Goal: Information Seeking & Learning: Learn about a topic

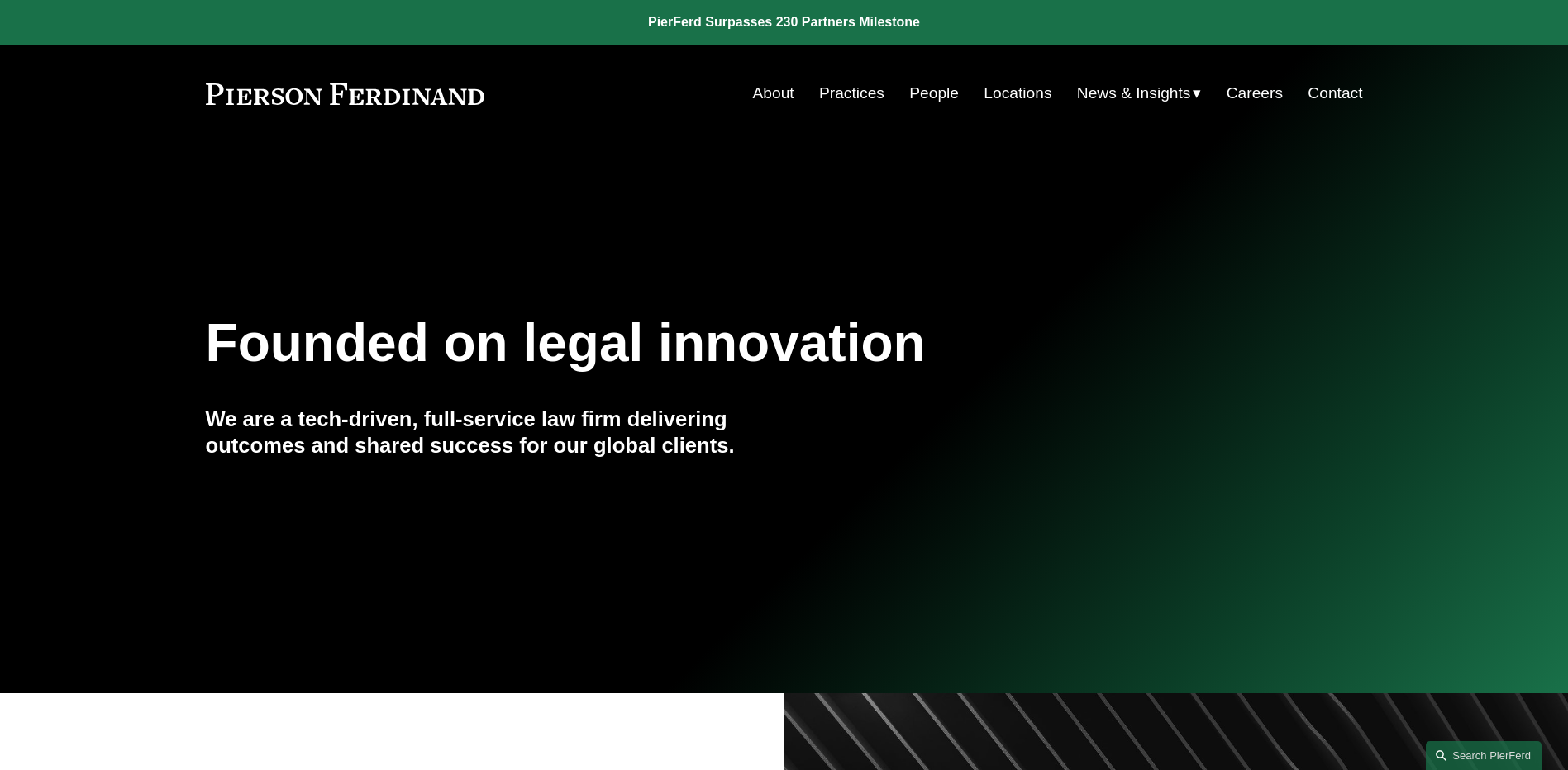
click at [0, 0] on span "News" at bounding box center [0, 0] width 0 height 0
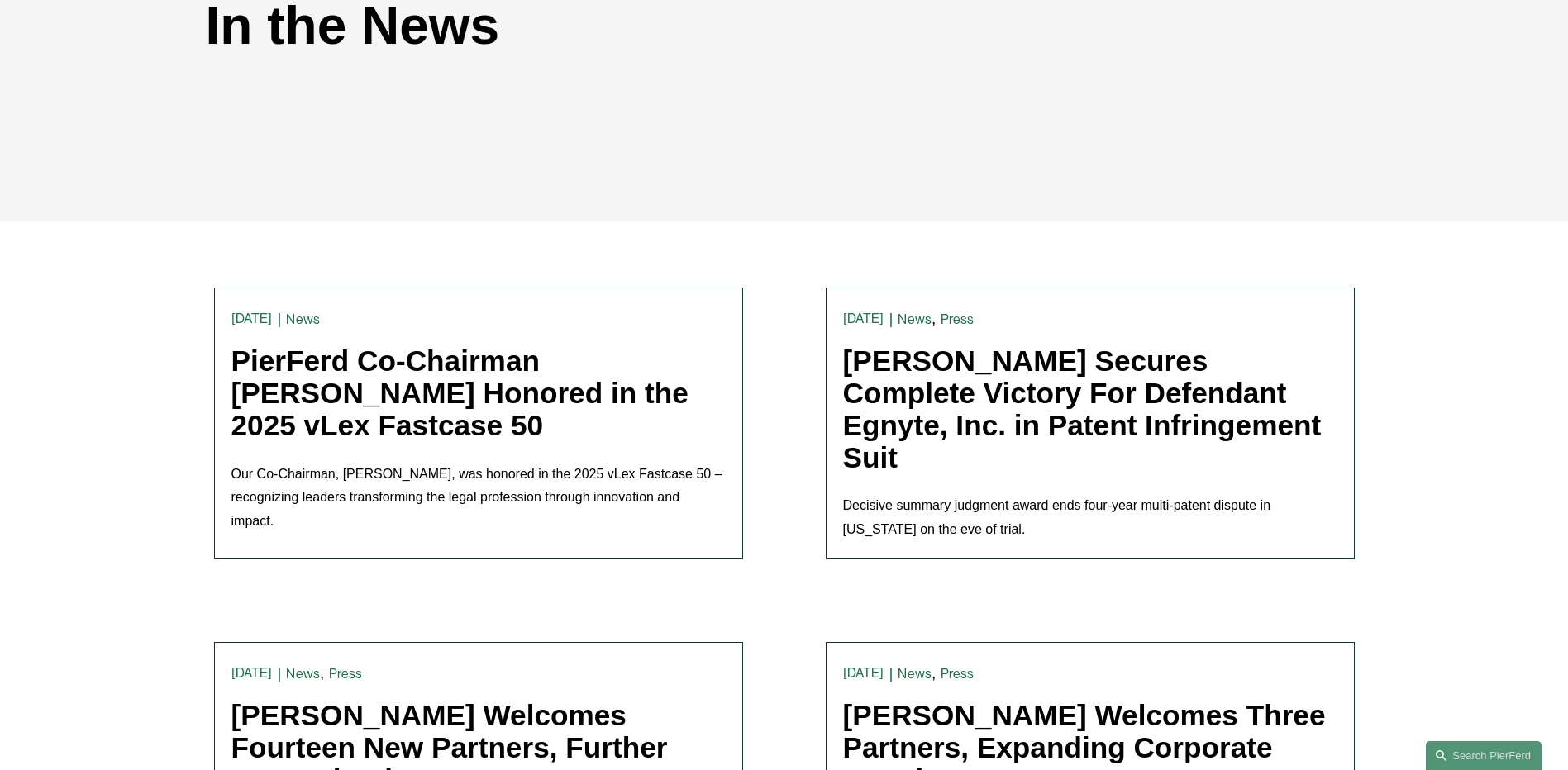
scroll to position [248, 0]
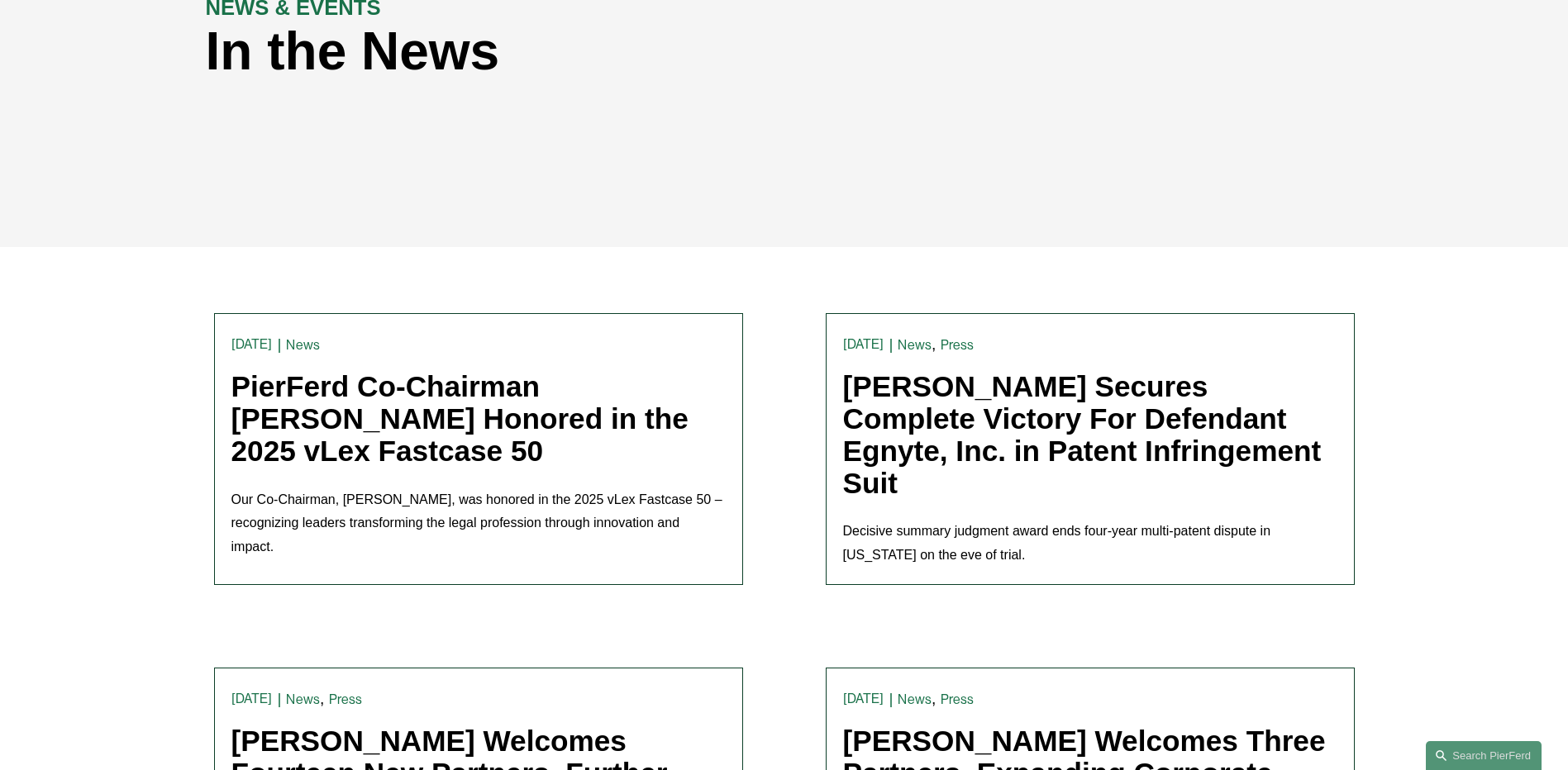
click at [555, 467] on h1 "PierFerd Co-Chairman [PERSON_NAME] Honored in the 2025 vLex Fastcase 50" at bounding box center [478, 419] width 494 height 96
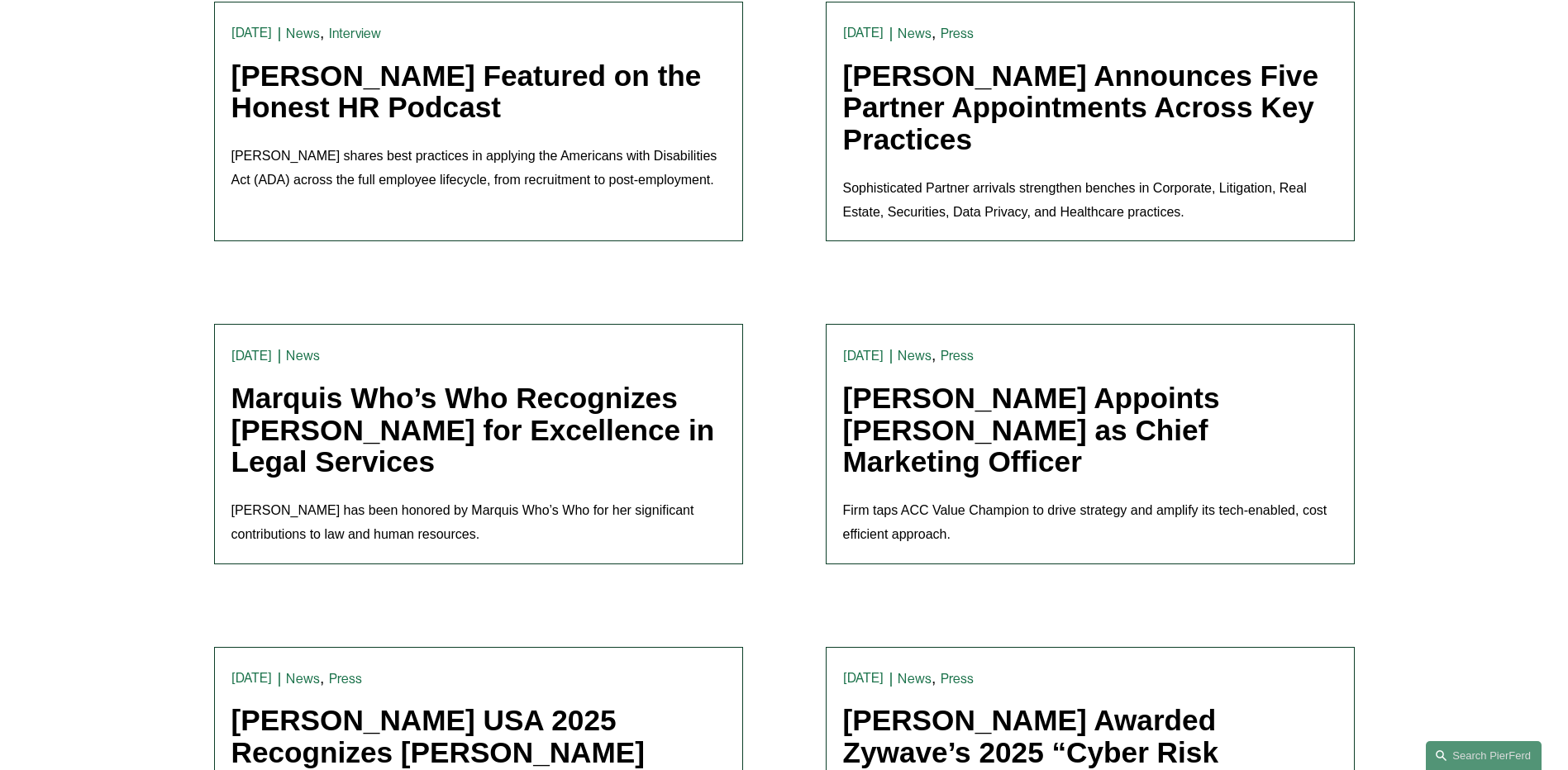
scroll to position [1323, 0]
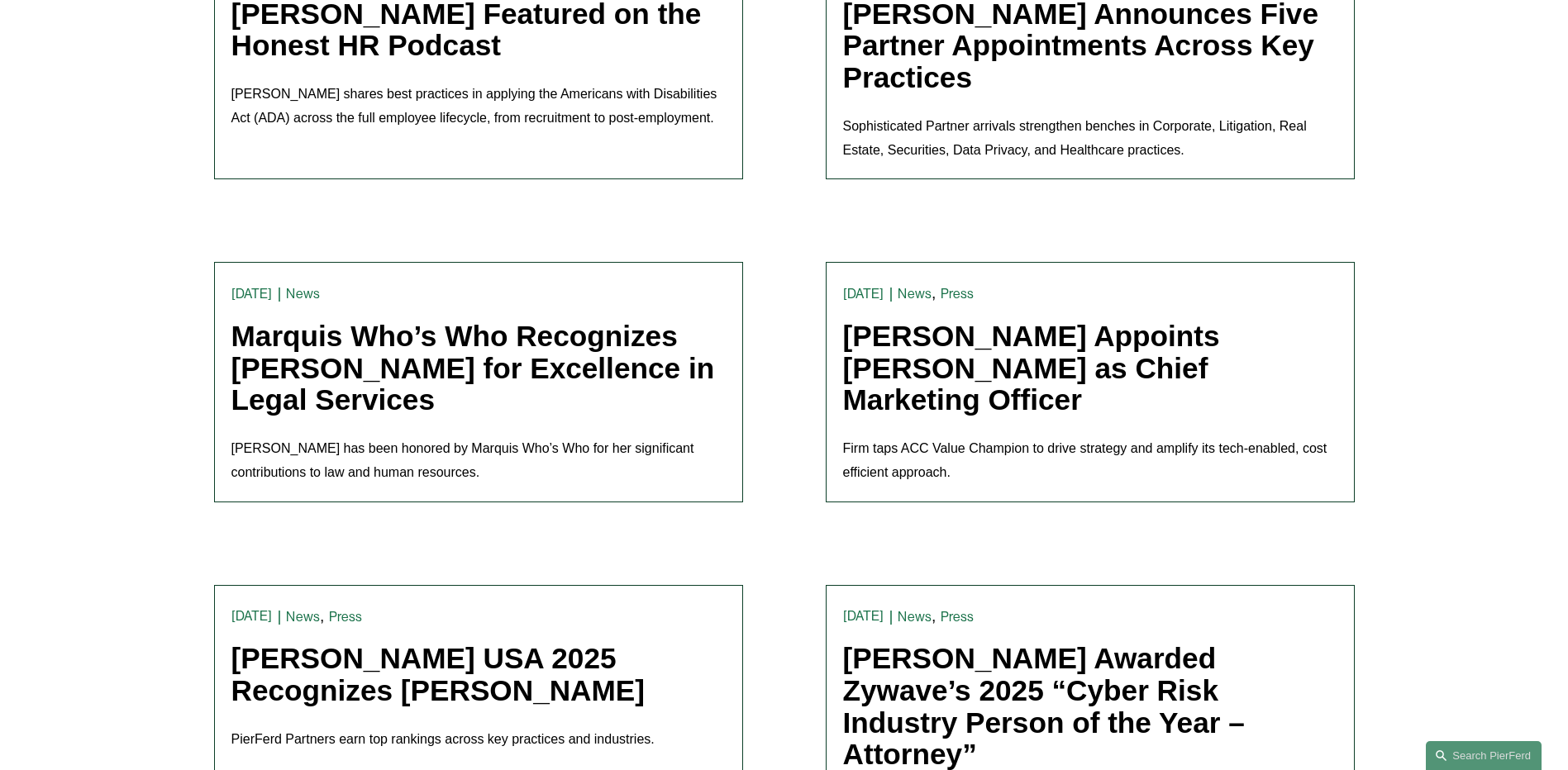
click at [1170, 335] on link "[PERSON_NAME] Appoints [PERSON_NAME] as Chief Marketing Officer" at bounding box center [1031, 368] width 377 height 96
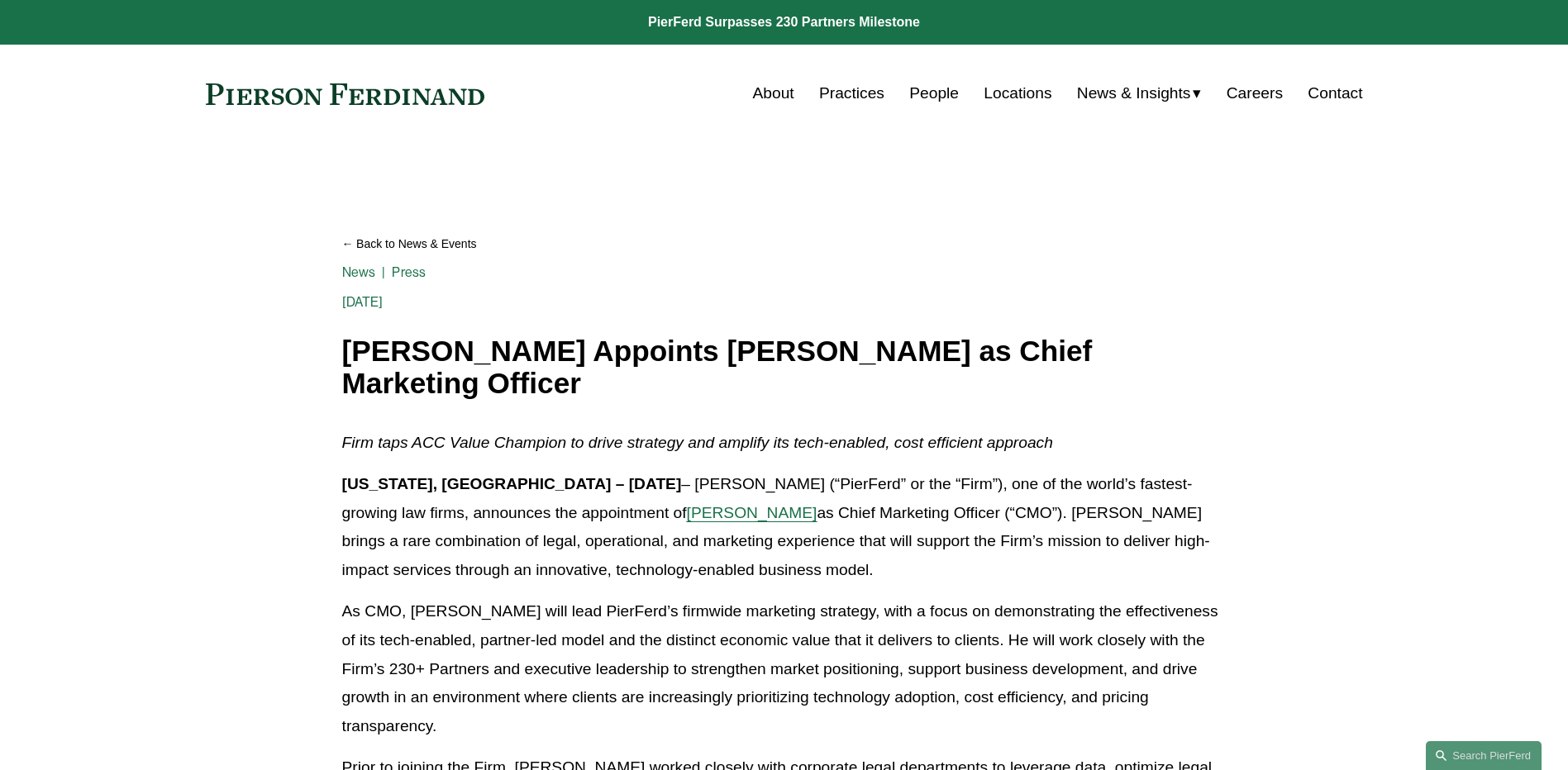
drag, startPoint x: 251, startPoint y: 96, endPoint x: 274, endPoint y: 99, distance: 23.2
click at [251, 96] on link at bounding box center [345, 94] width 279 height 21
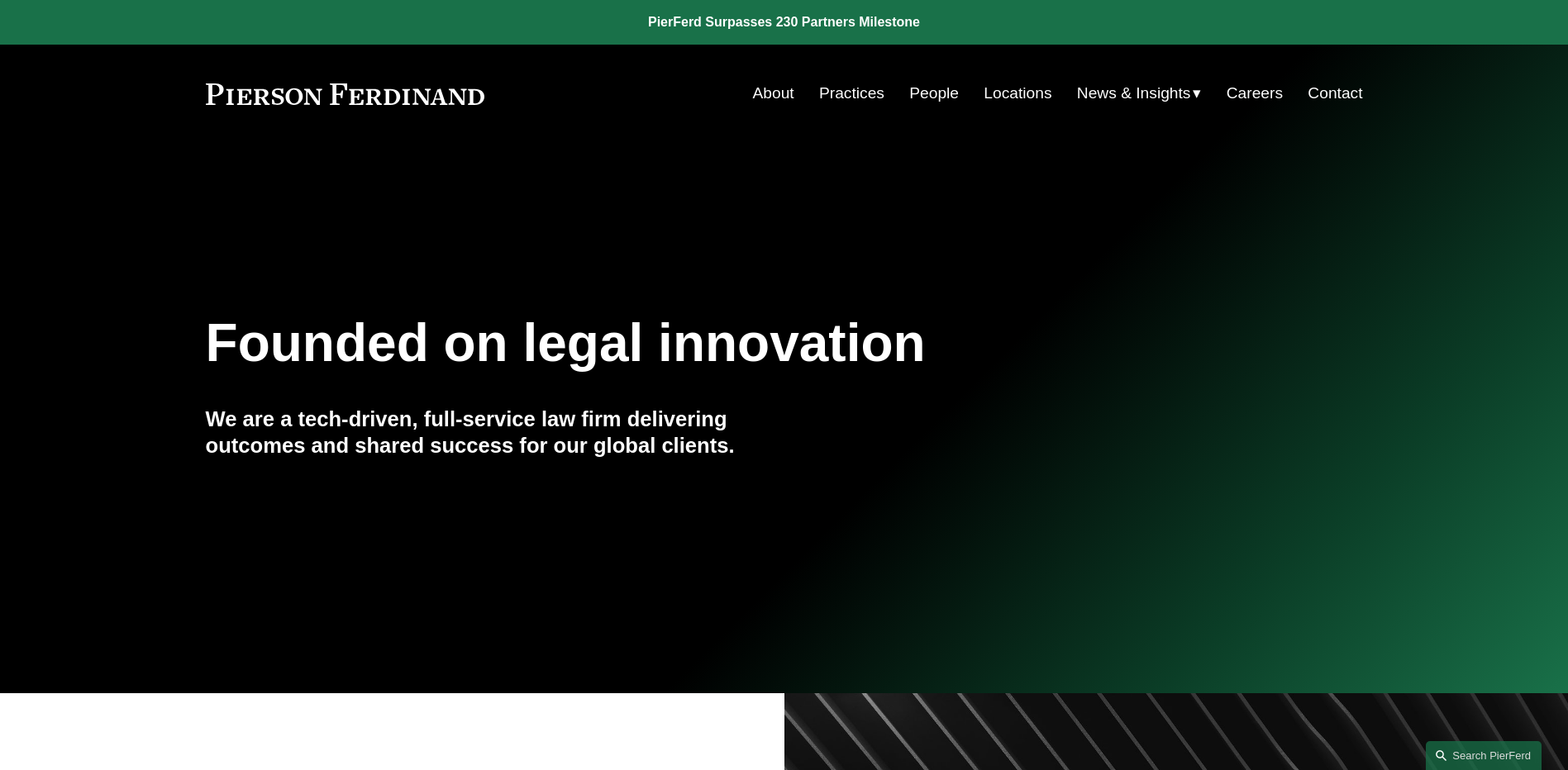
click at [1112, 405] on div "Founded on legal innovation We are a tech-driven, full-service law firm deliver…" at bounding box center [784, 418] width 1568 height 224
click at [0, 0] on span "News" at bounding box center [0, 0] width 0 height 0
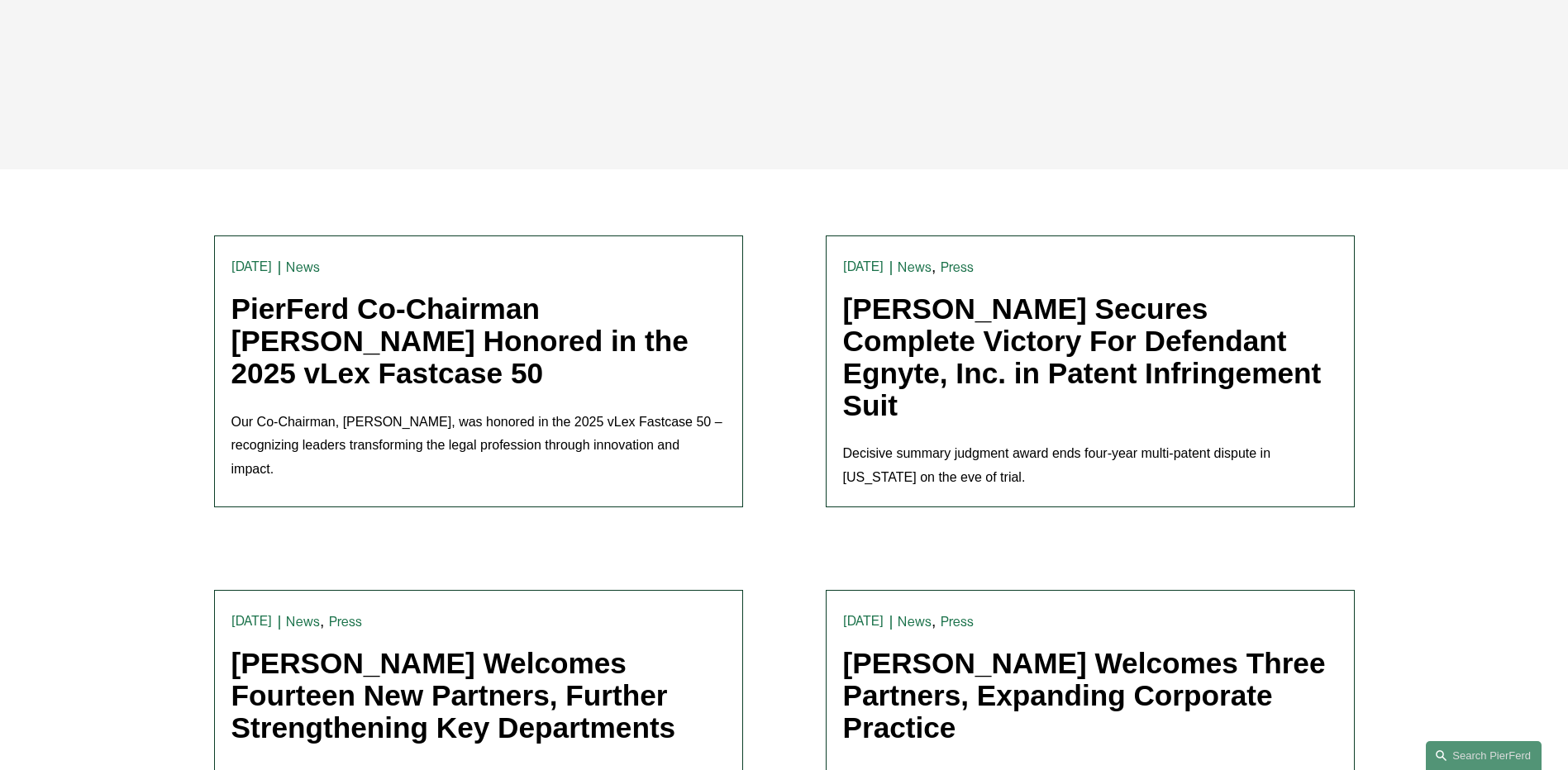
scroll to position [331, 0]
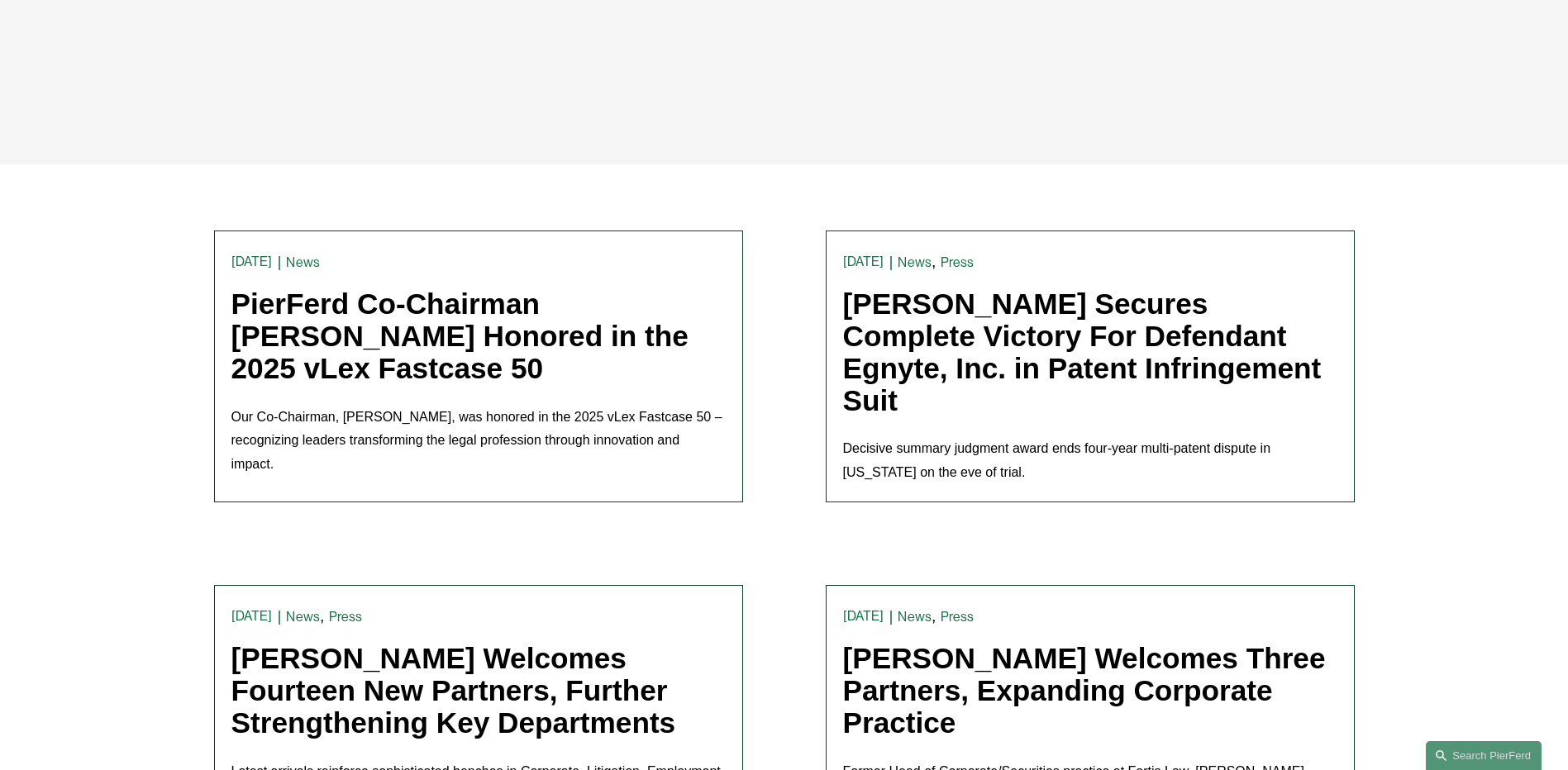
click at [461, 435] on p "Our Co-Chairman, [PERSON_NAME], was honored in the 2025 vLex Fastcase 50 – reco…" at bounding box center [478, 442] width 494 height 71
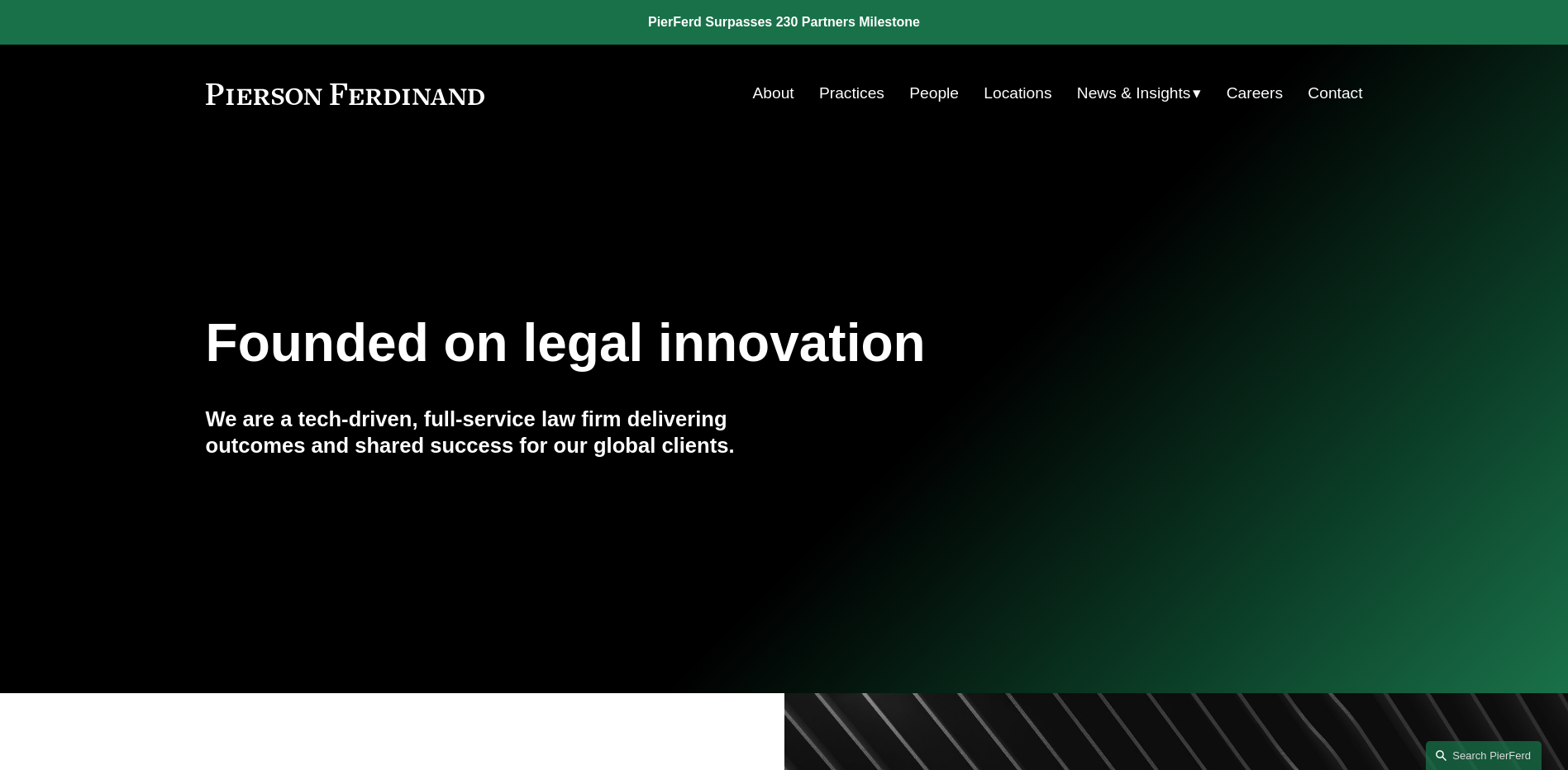
click at [0, 0] on span "News" at bounding box center [0, 0] width 0 height 0
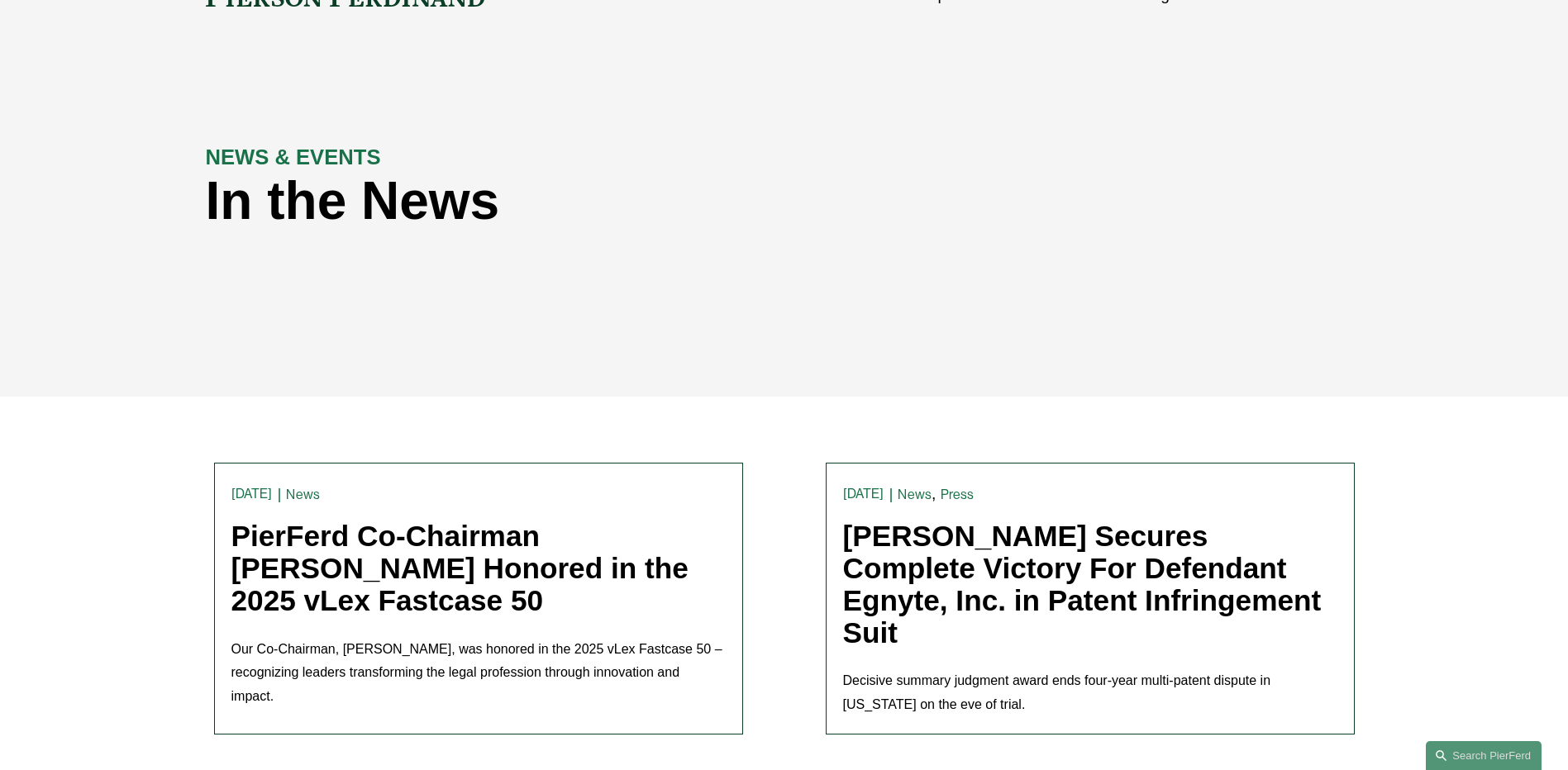
scroll to position [413, 0]
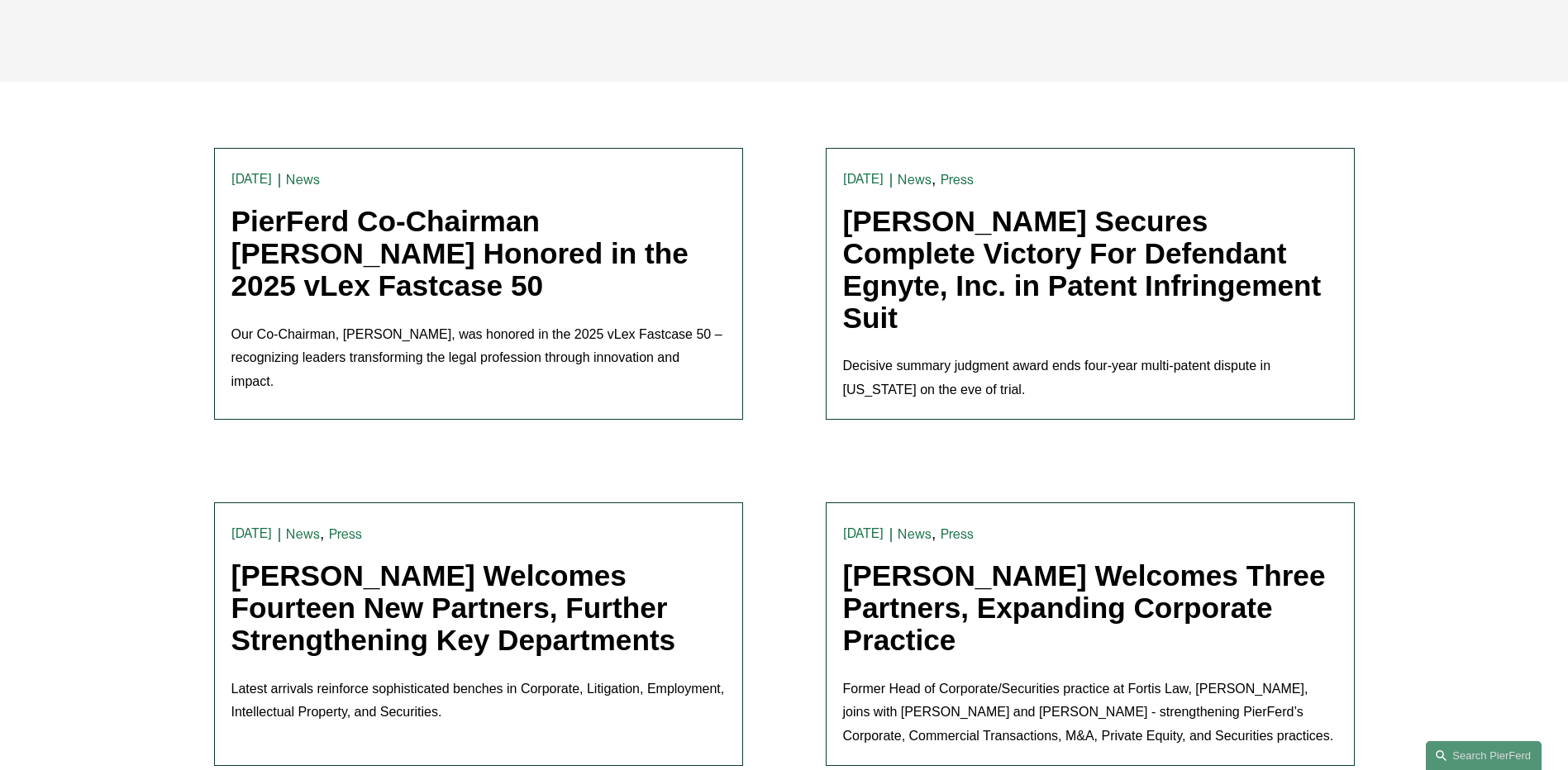
click at [1012, 327] on h1 "[PERSON_NAME] Secures Complete Victory For Defendant Egnyte, Inc. in Patent Inf…" at bounding box center [1089, 270] width 494 height 128
click at [882, 273] on link "[PERSON_NAME] Secures Complete Victory For Defendant Egnyte, Inc. in Patent Inf…" at bounding box center [1082, 269] width 479 height 128
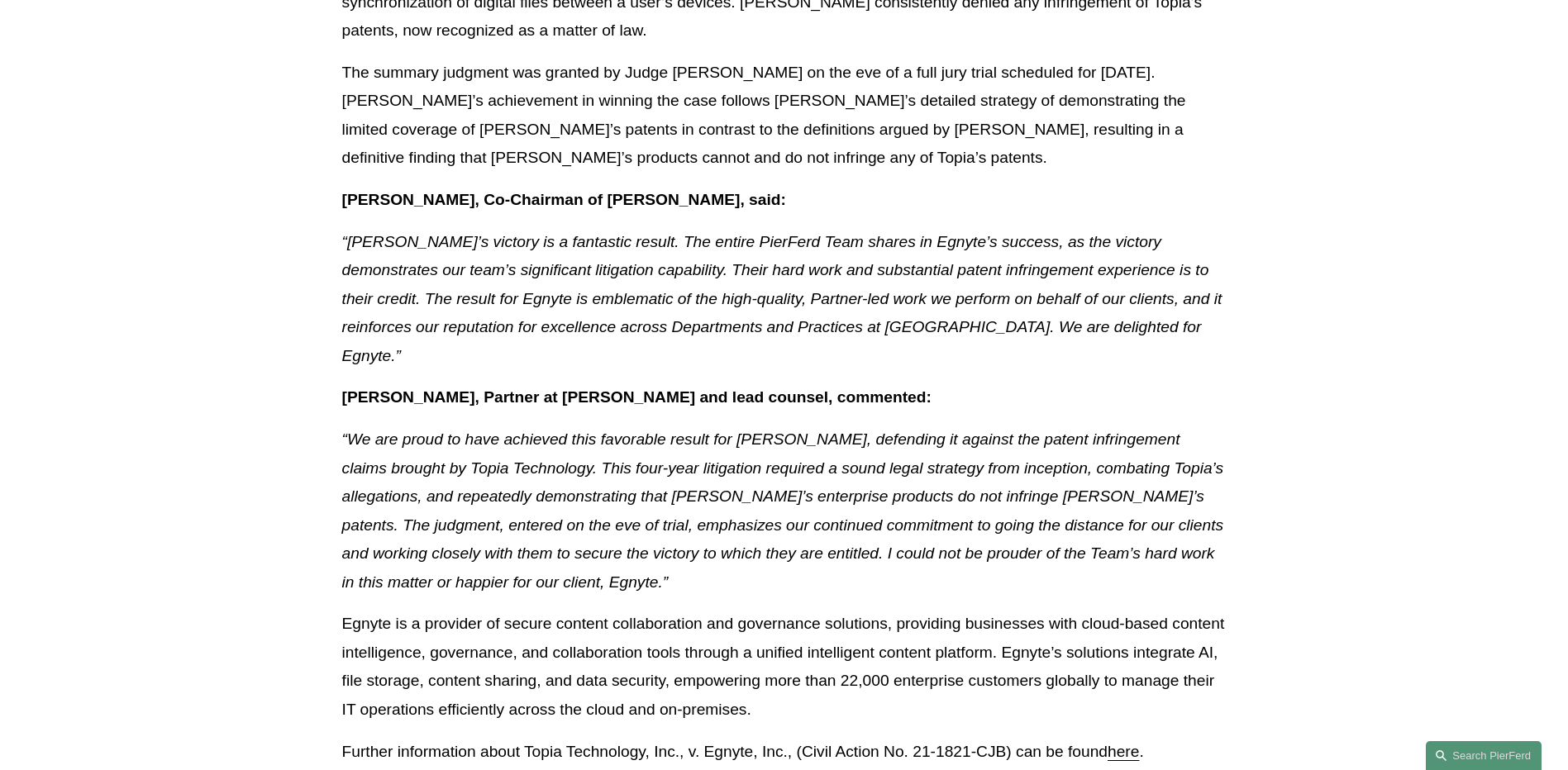
scroll to position [744, 0]
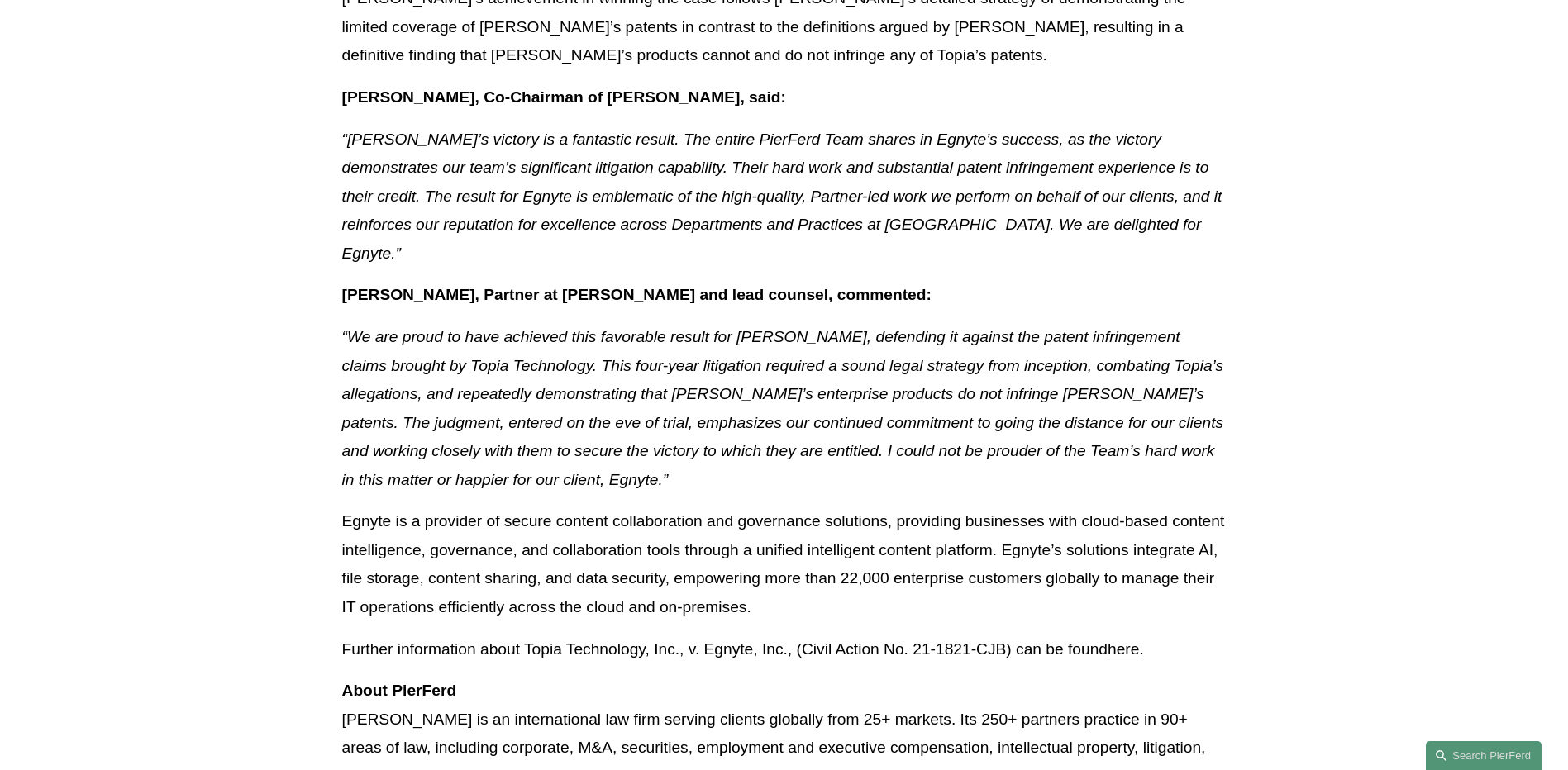
drag, startPoint x: 1463, startPoint y: 503, endPoint x: 1451, endPoint y: 511, distance: 14.4
click at [1462, 503] on article "Back to News & Events Pierson Ferdinand Secures Complete Victory For Defendant …" at bounding box center [784, 307] width 1568 height 1982
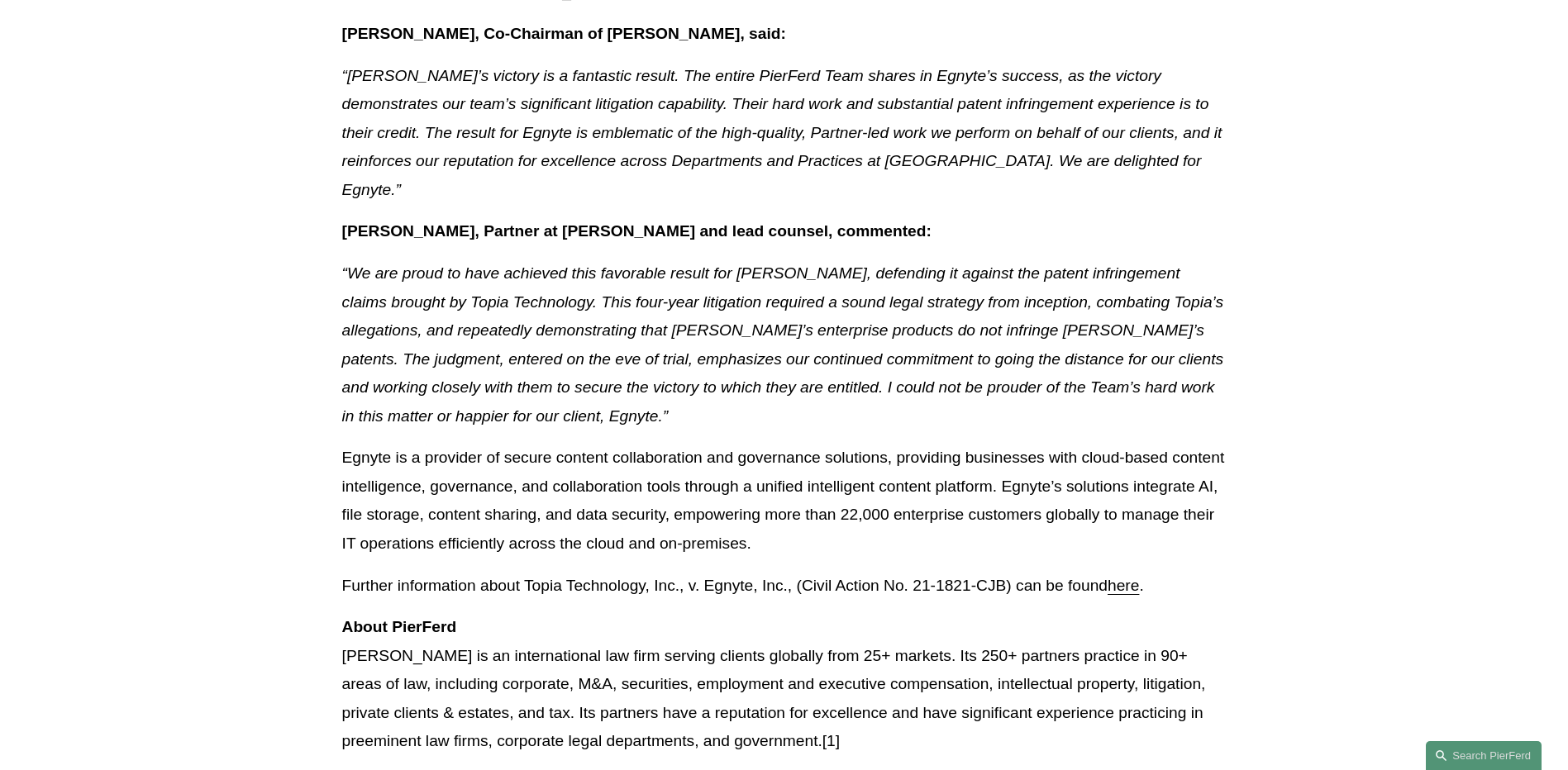
scroll to position [1074, 0]
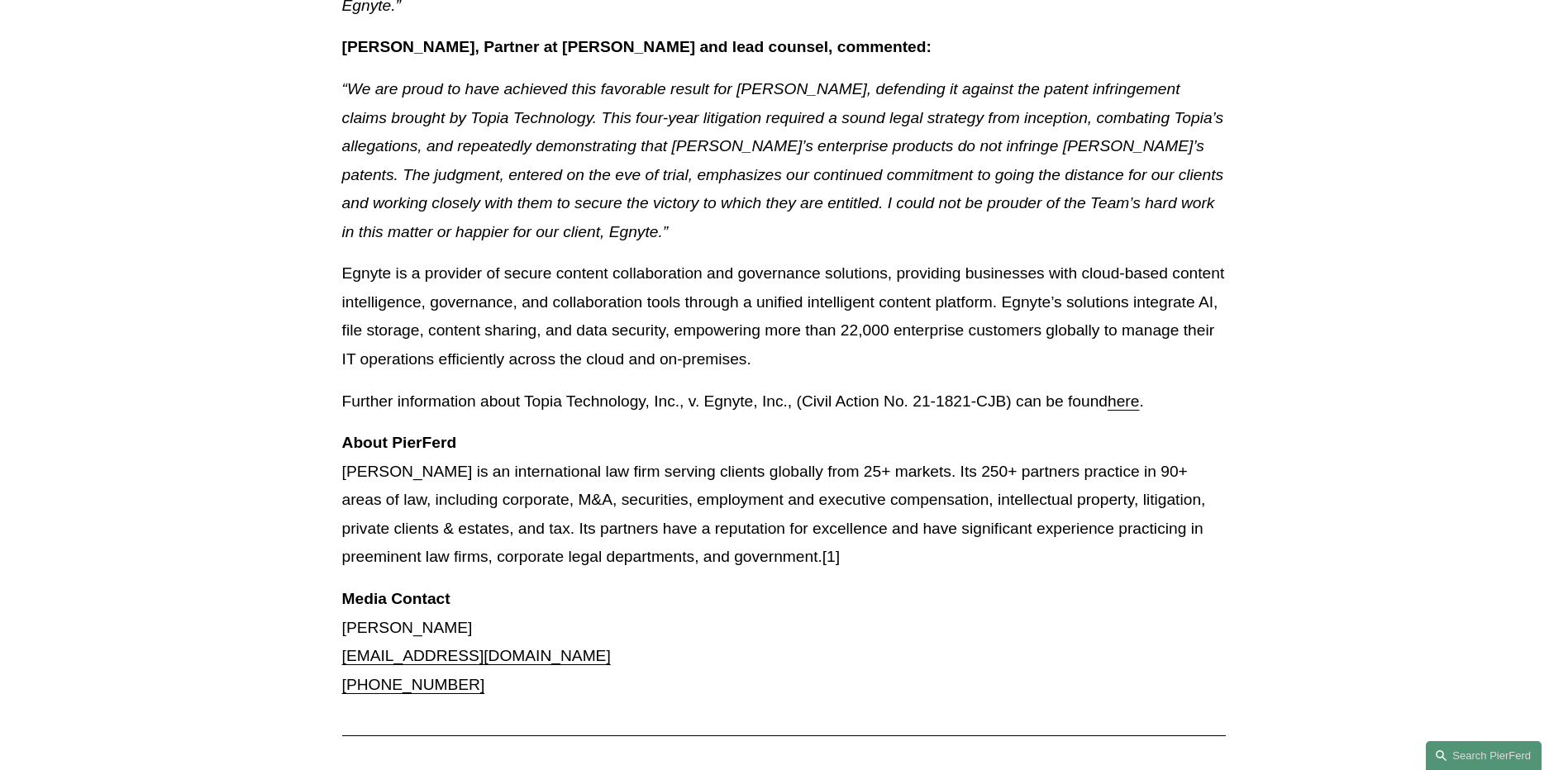
click at [1226, 318] on p "Egnyte is a provider of secure content collaboration and governance solutions, …" at bounding box center [784, 317] width 884 height 114
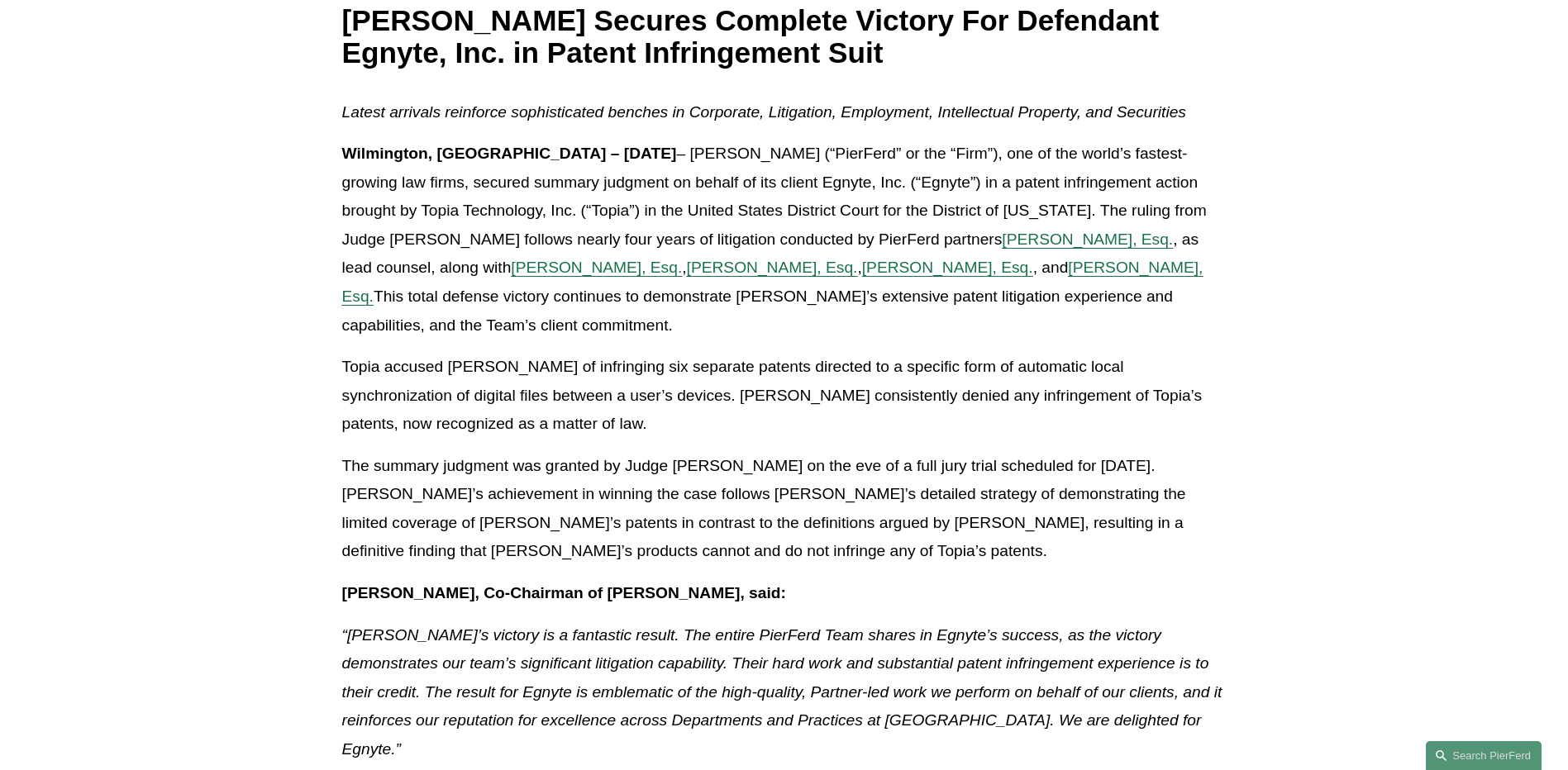
scroll to position [413, 0]
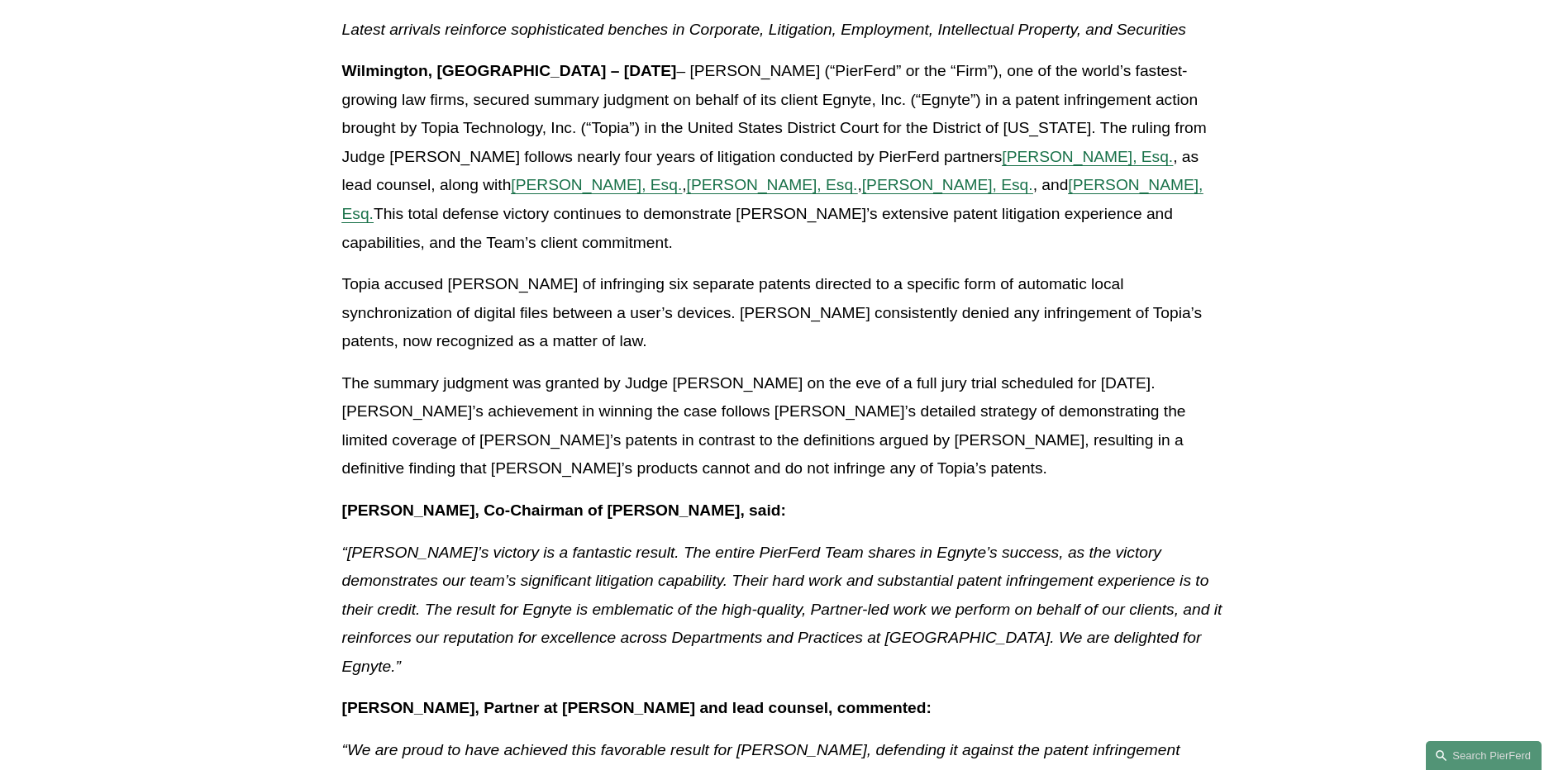
click at [1053, 330] on p "Topia accused Egnyte of infringing six separate patents directed to a specific …" at bounding box center [784, 313] width 884 height 86
click at [585, 361] on div "Latest arrivals reinforce sophisticated benches in Corporate, Litigation, Emplo…" at bounding box center [784, 688] width 884 height 1346
drag, startPoint x: 585, startPoint y: 361, endPoint x: 720, endPoint y: 418, distance: 146.5
click at [720, 418] on p "The summary judgment was granted by Judge Burke on the eve of a full jury trial…" at bounding box center [784, 427] width 884 height 114
click at [544, 468] on p "The summary judgment was granted by Judge Burke on the eve of a full jury trial…" at bounding box center [784, 427] width 884 height 114
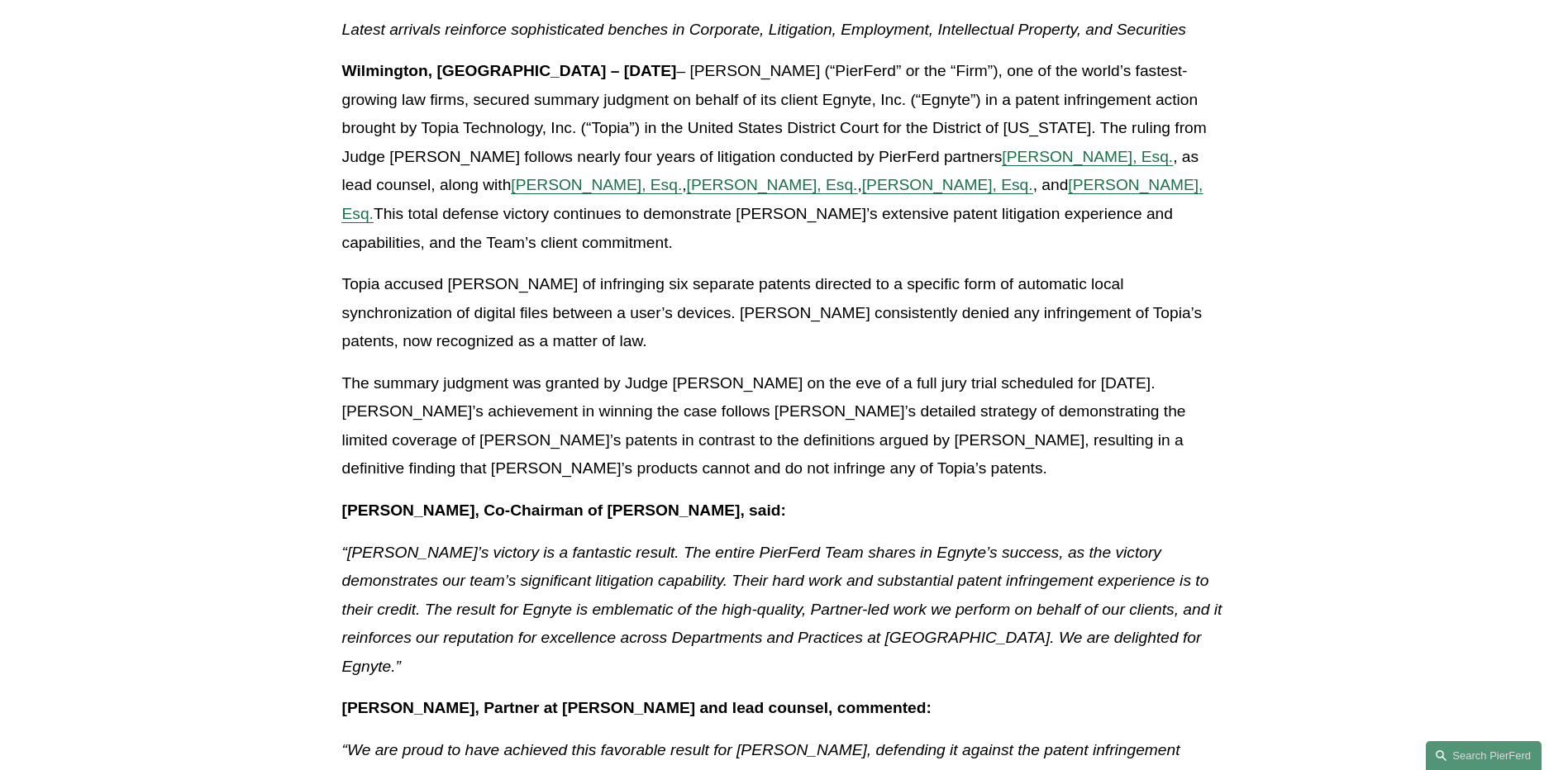
click at [515, 475] on p "The summary judgment was granted by Judge Burke on the eve of a full jury trial…" at bounding box center [784, 427] width 884 height 114
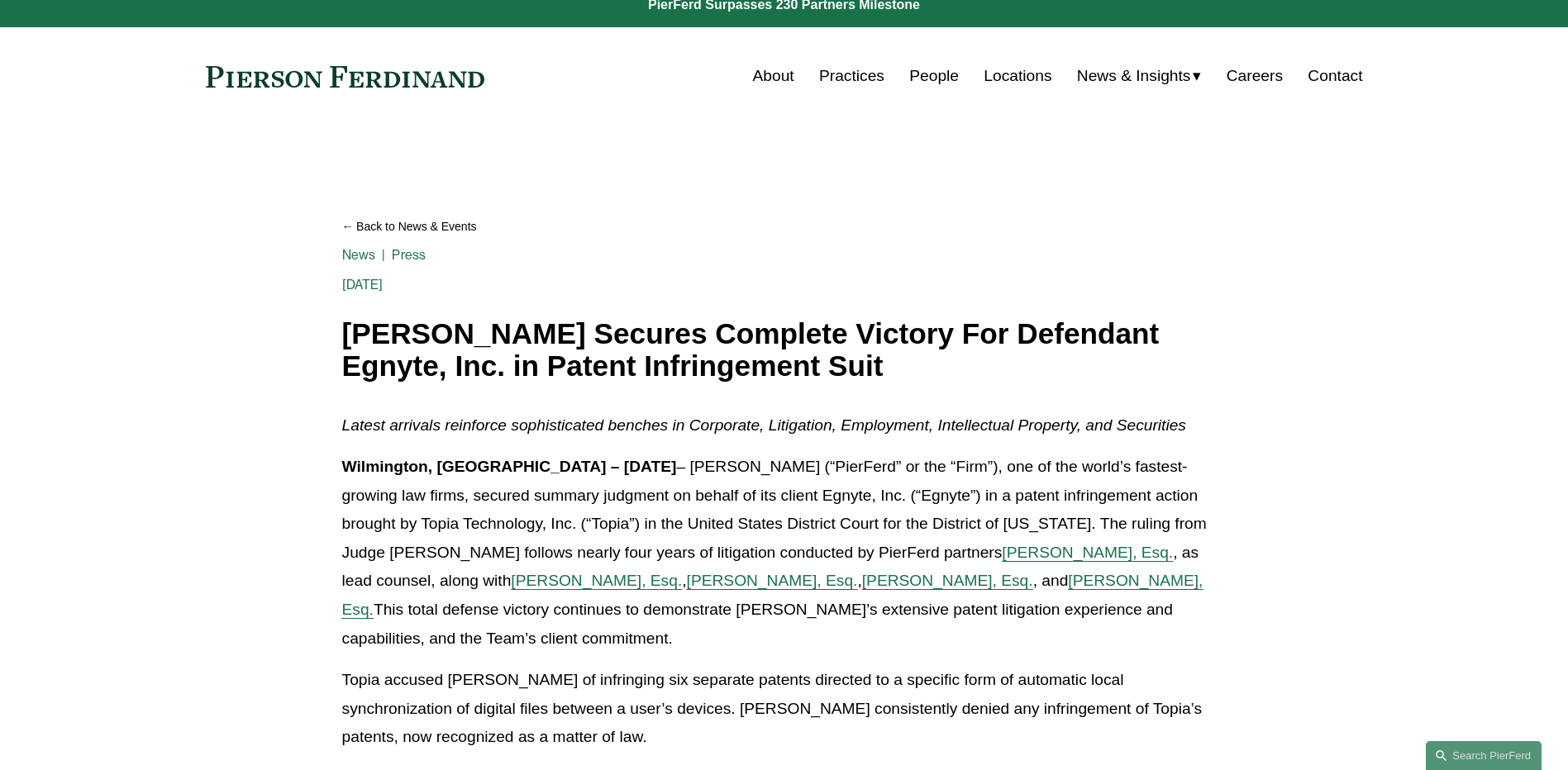
scroll to position [0, 0]
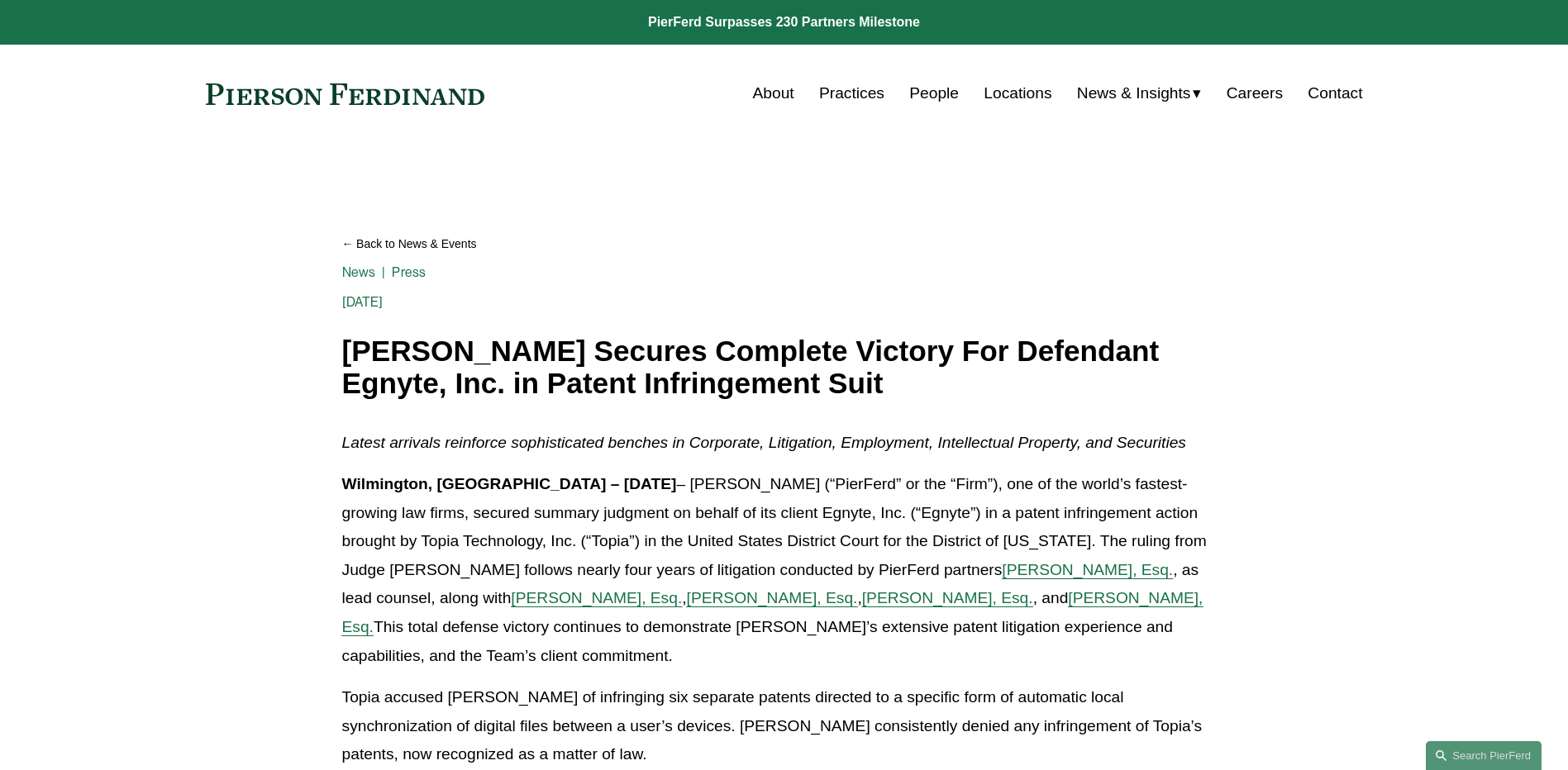
click at [1204, 443] on p "Latest arrivals reinforce sophisticated benches in Corporate, Litigation, Emplo…" at bounding box center [784, 444] width 884 height 29
click at [940, 91] on link "People" at bounding box center [934, 93] width 50 height 31
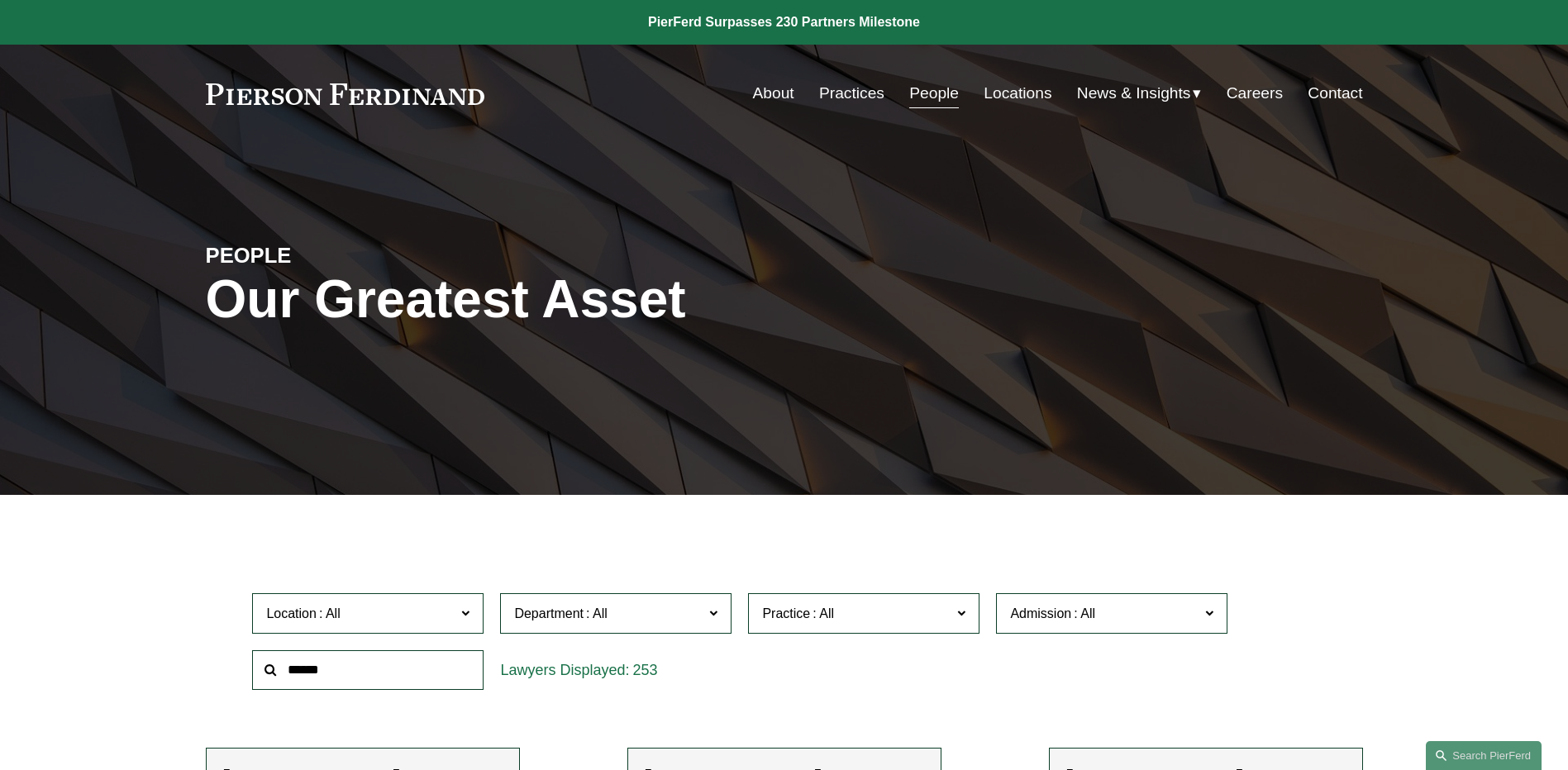
click at [1012, 93] on link "Locations" at bounding box center [1017, 93] width 67 height 31
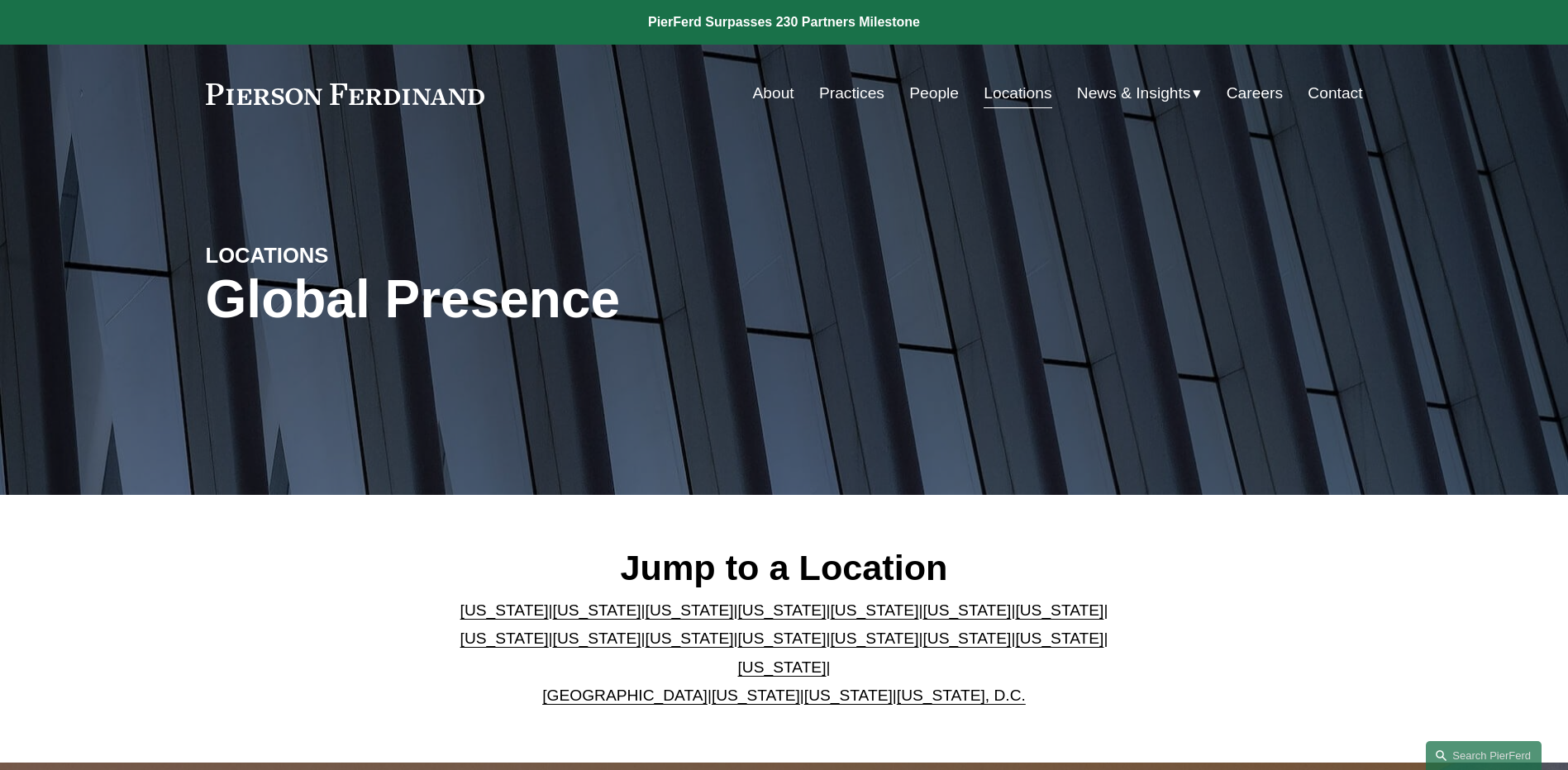
click at [1352, 527] on div "Jump to a Location [US_STATE] | [US_STATE] | [US_STATE] | [US_STATE] | [US_STAT…" at bounding box center [784, 629] width 1568 height 268
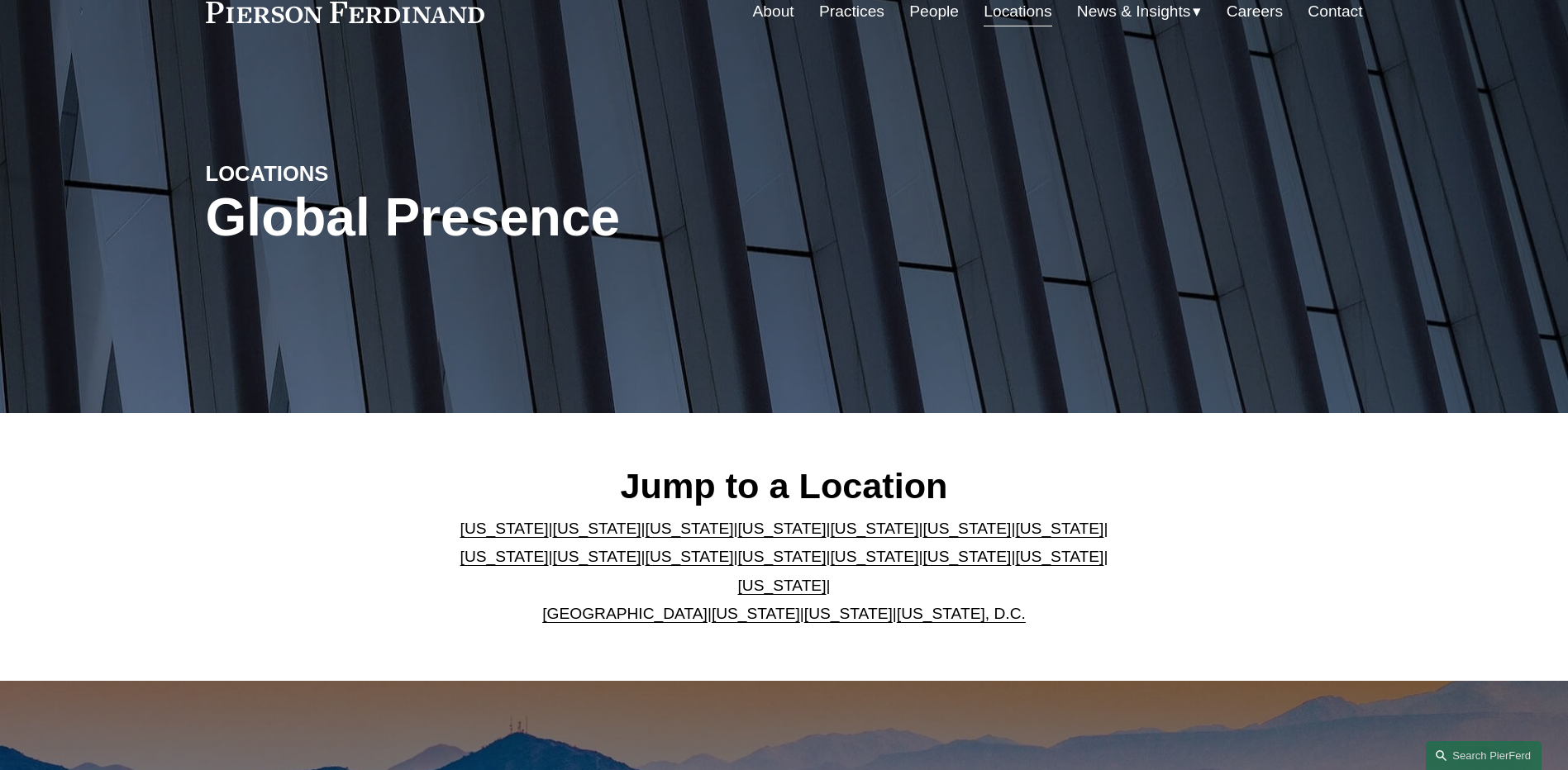
scroll to position [82, 0]
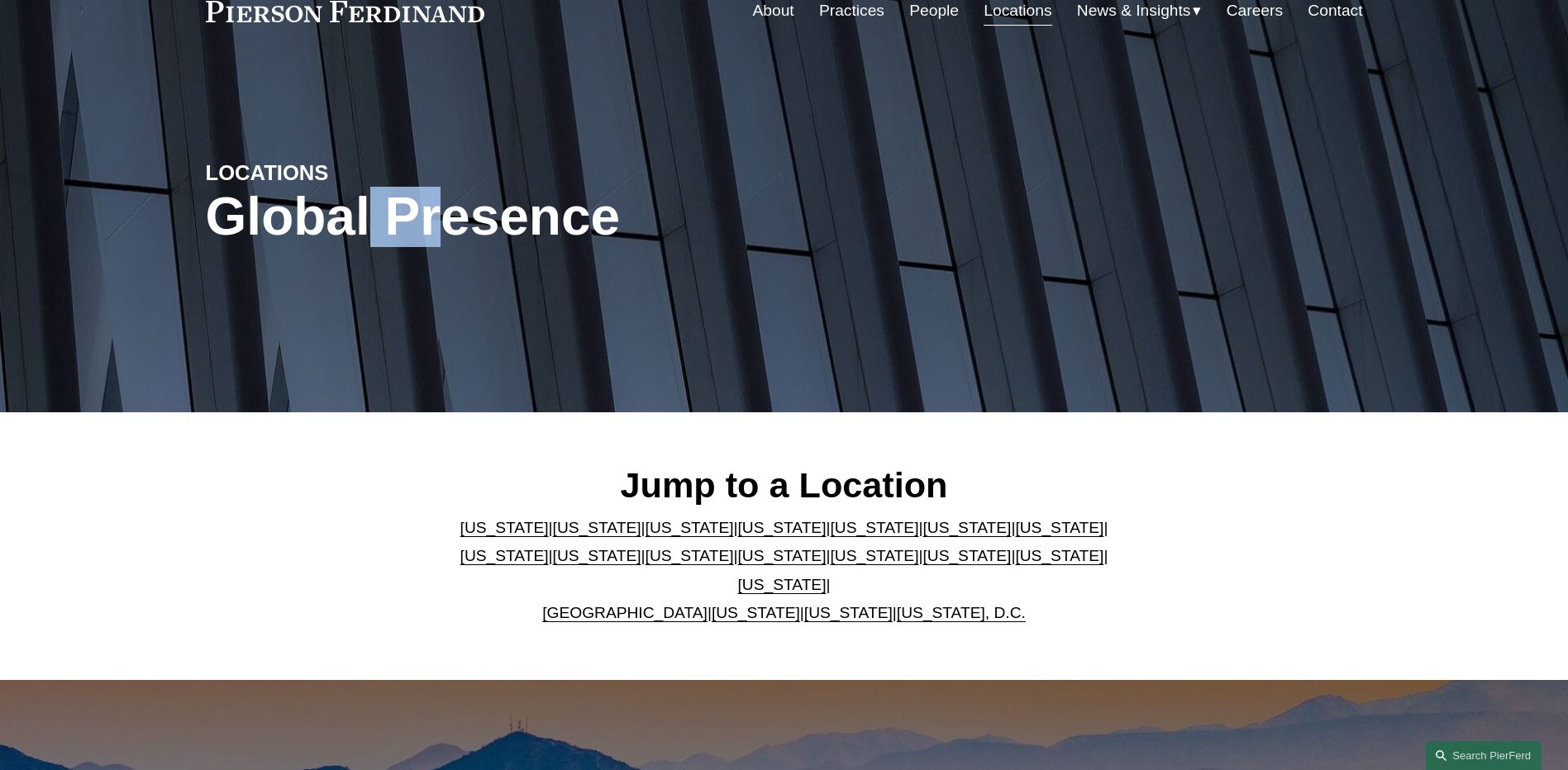
drag, startPoint x: 381, startPoint y: 388, endPoint x: 642, endPoint y: 400, distance: 261.3
click at [642, 400] on div "LOCATIONS Global Presence" at bounding box center [784, 236] width 1568 height 352
click at [1259, 448] on div "Jump to a Location Arizona | California | Colorado | Delaware | Florida | Georg…" at bounding box center [784, 546] width 1568 height 268
click at [939, 223] on h1 "Global Presence" at bounding box center [591, 217] width 771 height 60
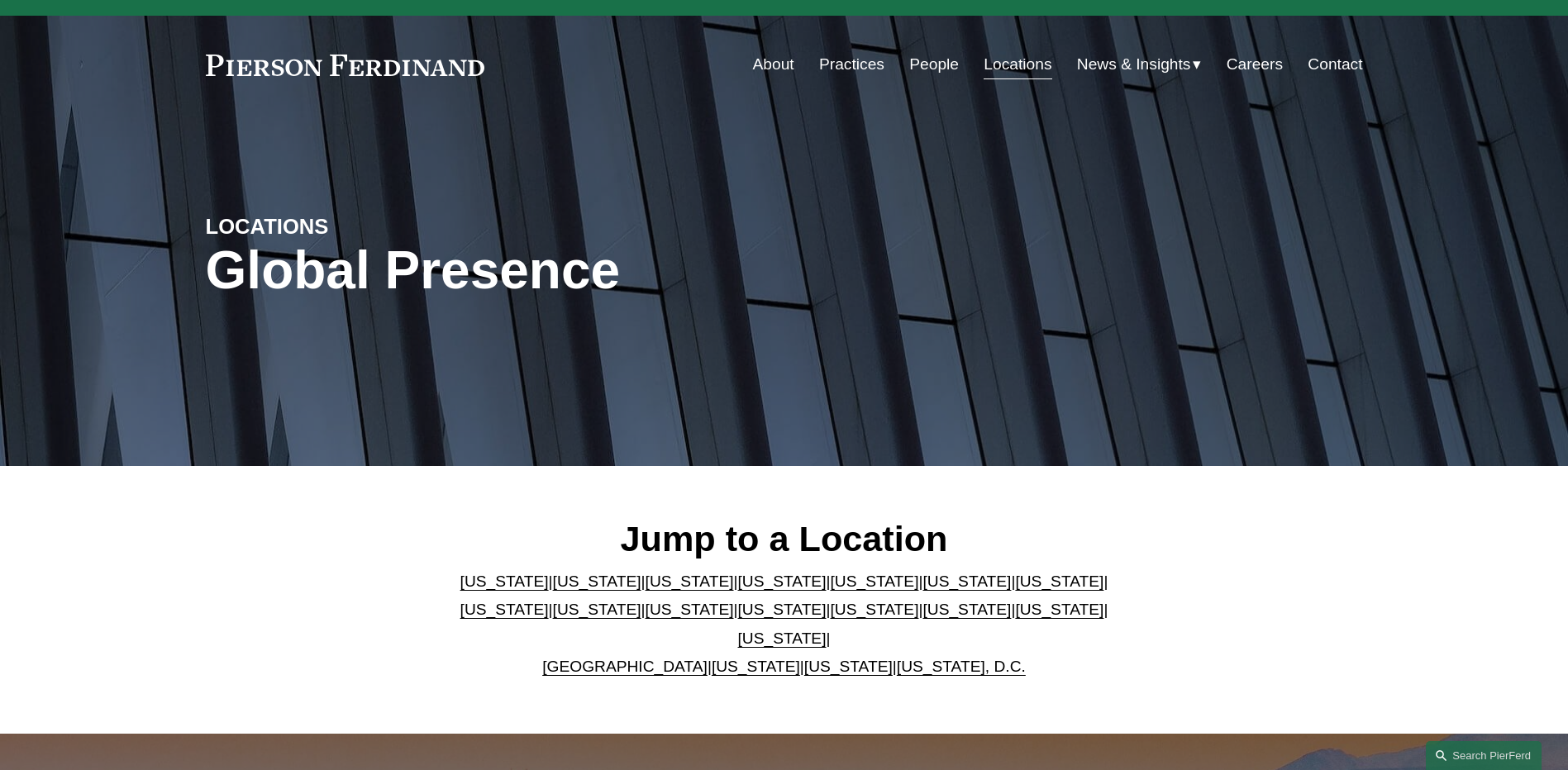
scroll to position [0, 0]
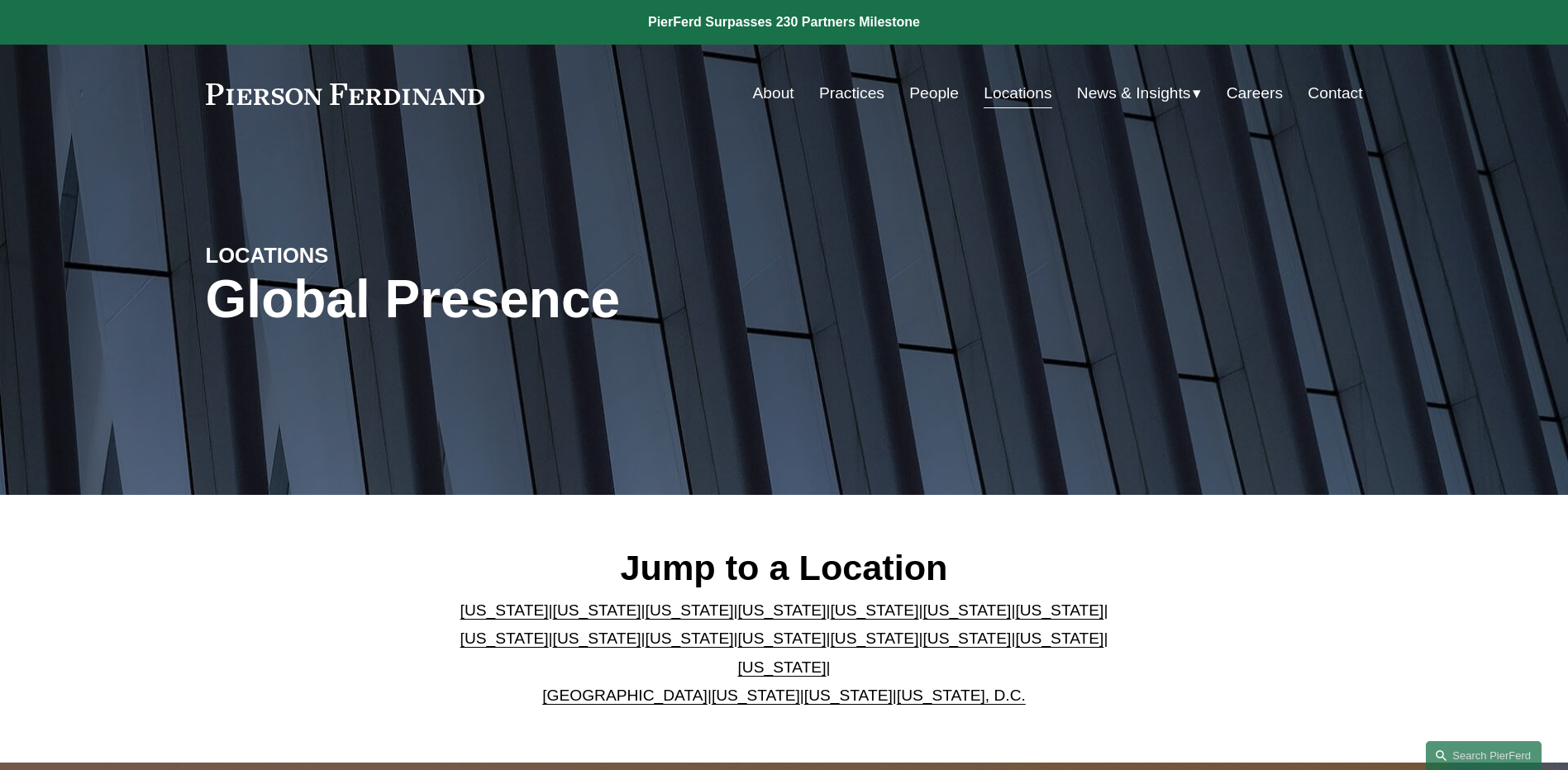
click at [865, 351] on div "LOCATIONS Global Presence" at bounding box center [784, 318] width 1568 height 248
click at [834, 325] on h1 "Global Presence" at bounding box center [591, 300] width 771 height 60
click at [0, 0] on div "News Insights Blogs" at bounding box center [0, 0] width 0 height 0
click at [0, 0] on span "News" at bounding box center [0, 0] width 0 height 0
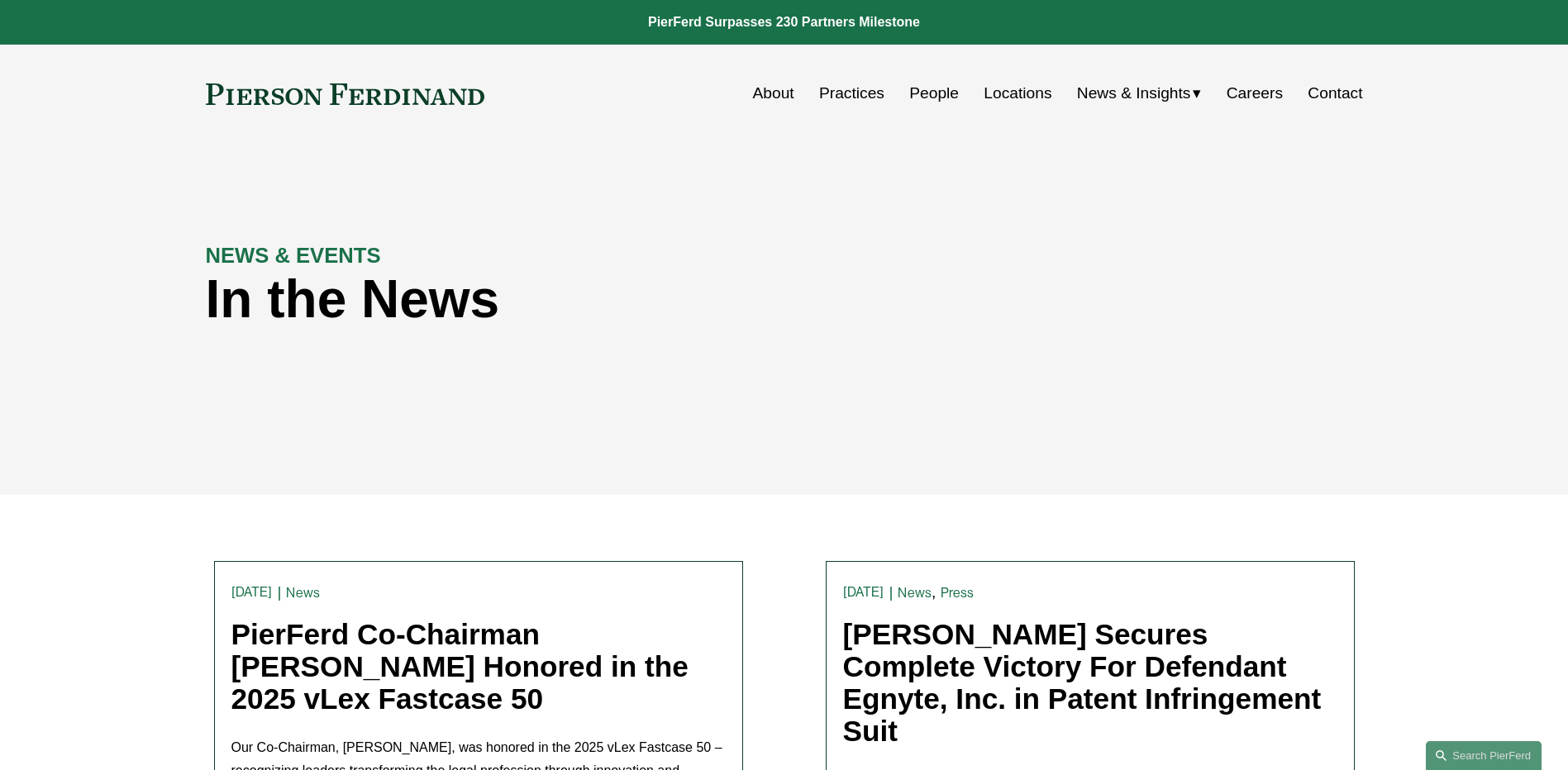
click at [964, 339] on div "In the News" at bounding box center [639, 307] width 867 height 75
click at [510, 310] on h1 "In the News" at bounding box center [639, 300] width 867 height 60
click at [879, 435] on div "NEWS & EVENTS In the News" at bounding box center [784, 318] width 1568 height 248
click at [919, 94] on link "People" at bounding box center [934, 93] width 50 height 31
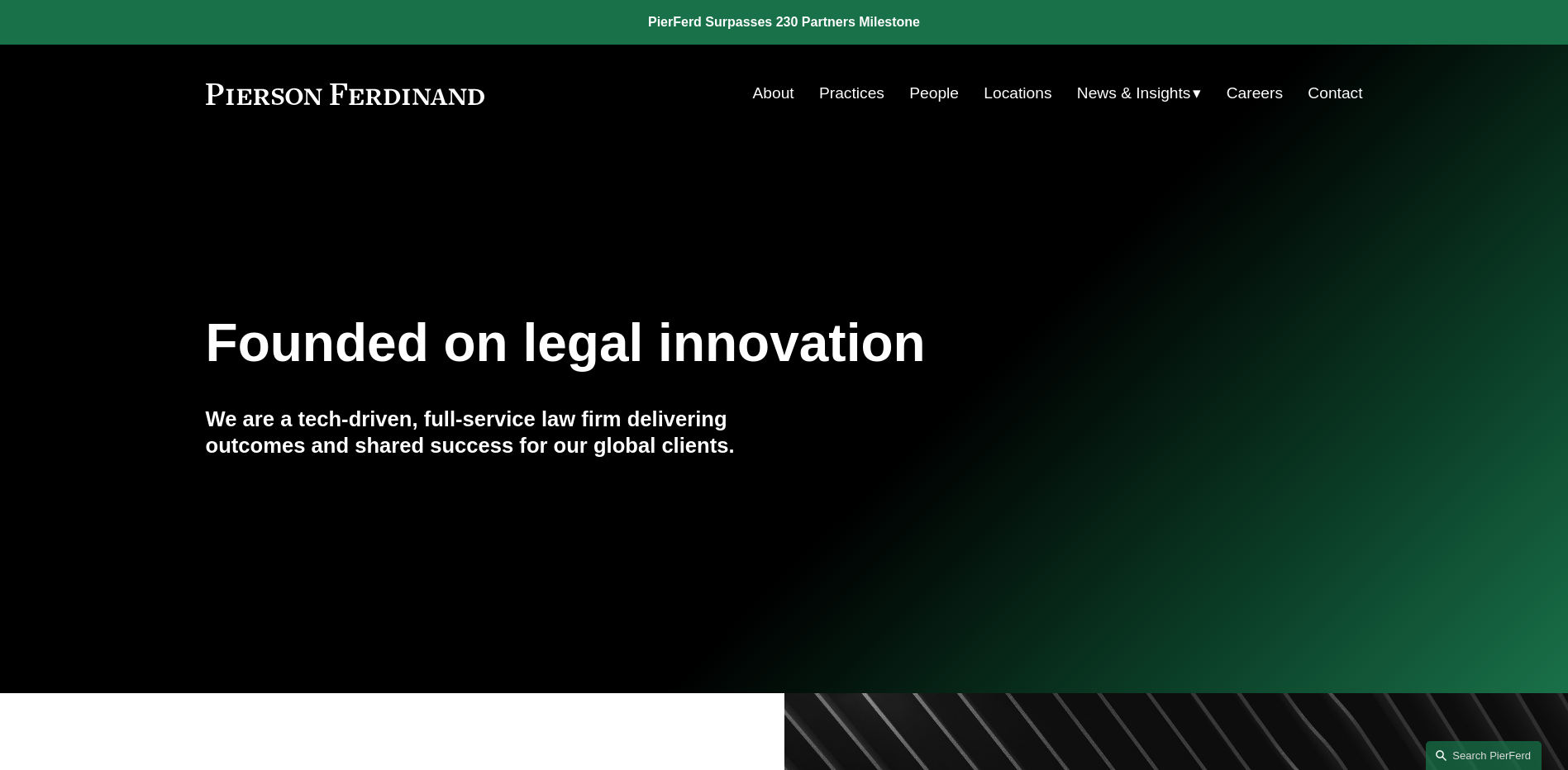
click at [753, 28] on link at bounding box center [784, 22] width 1568 height 44
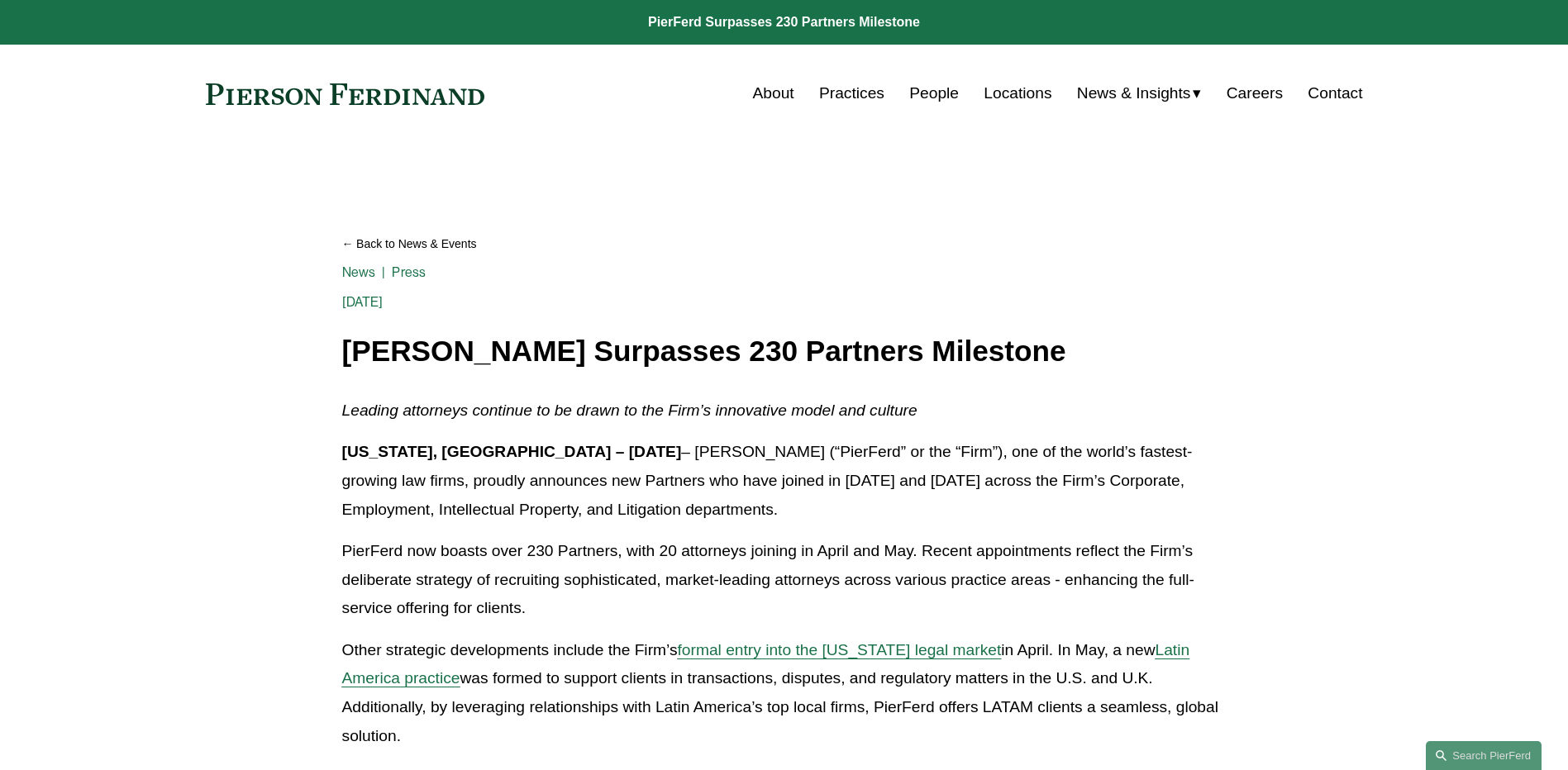
click at [926, 99] on link "People" at bounding box center [934, 93] width 50 height 31
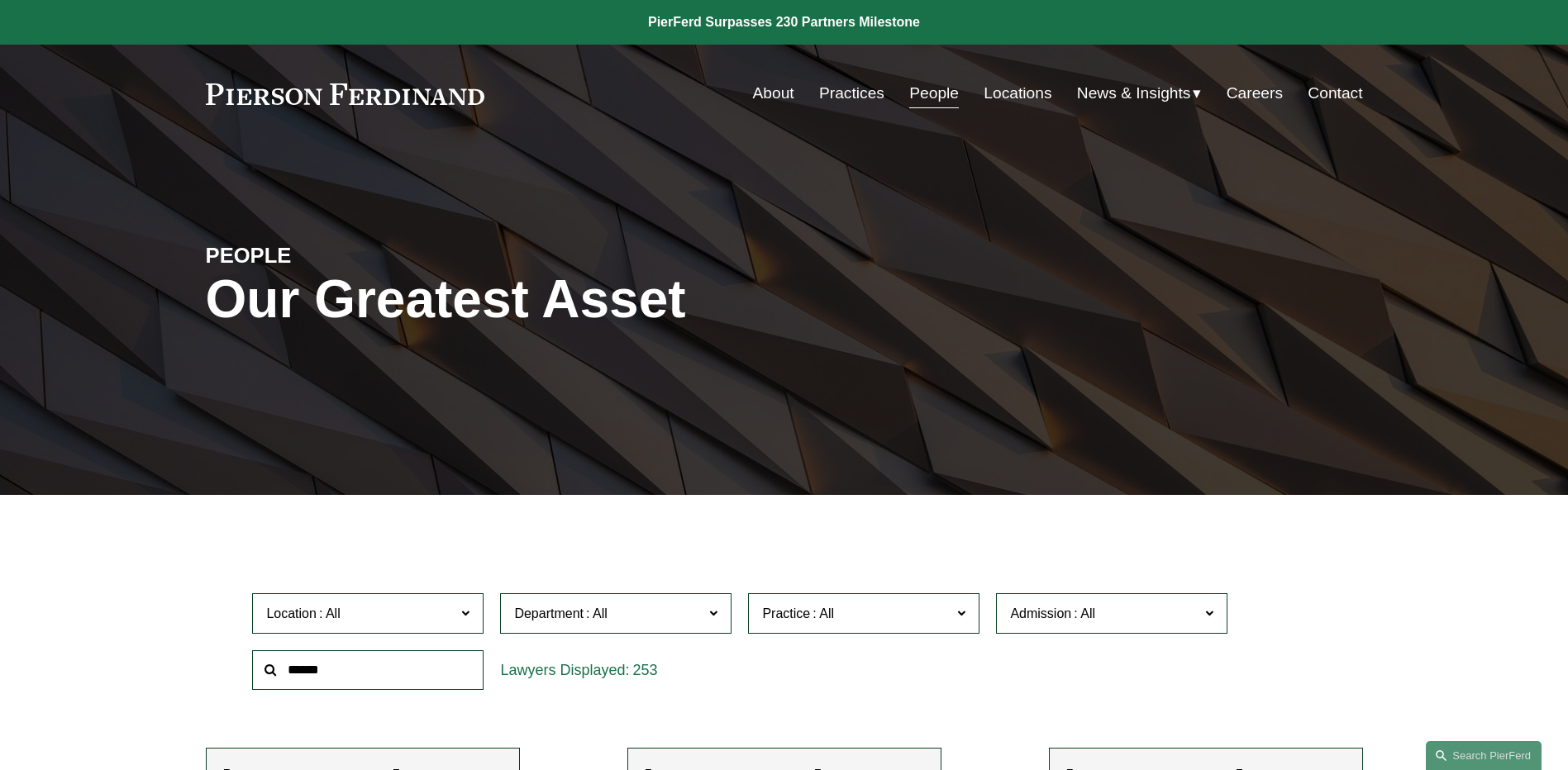
click at [0, 0] on link "News" at bounding box center [0, 0] width 0 height 0
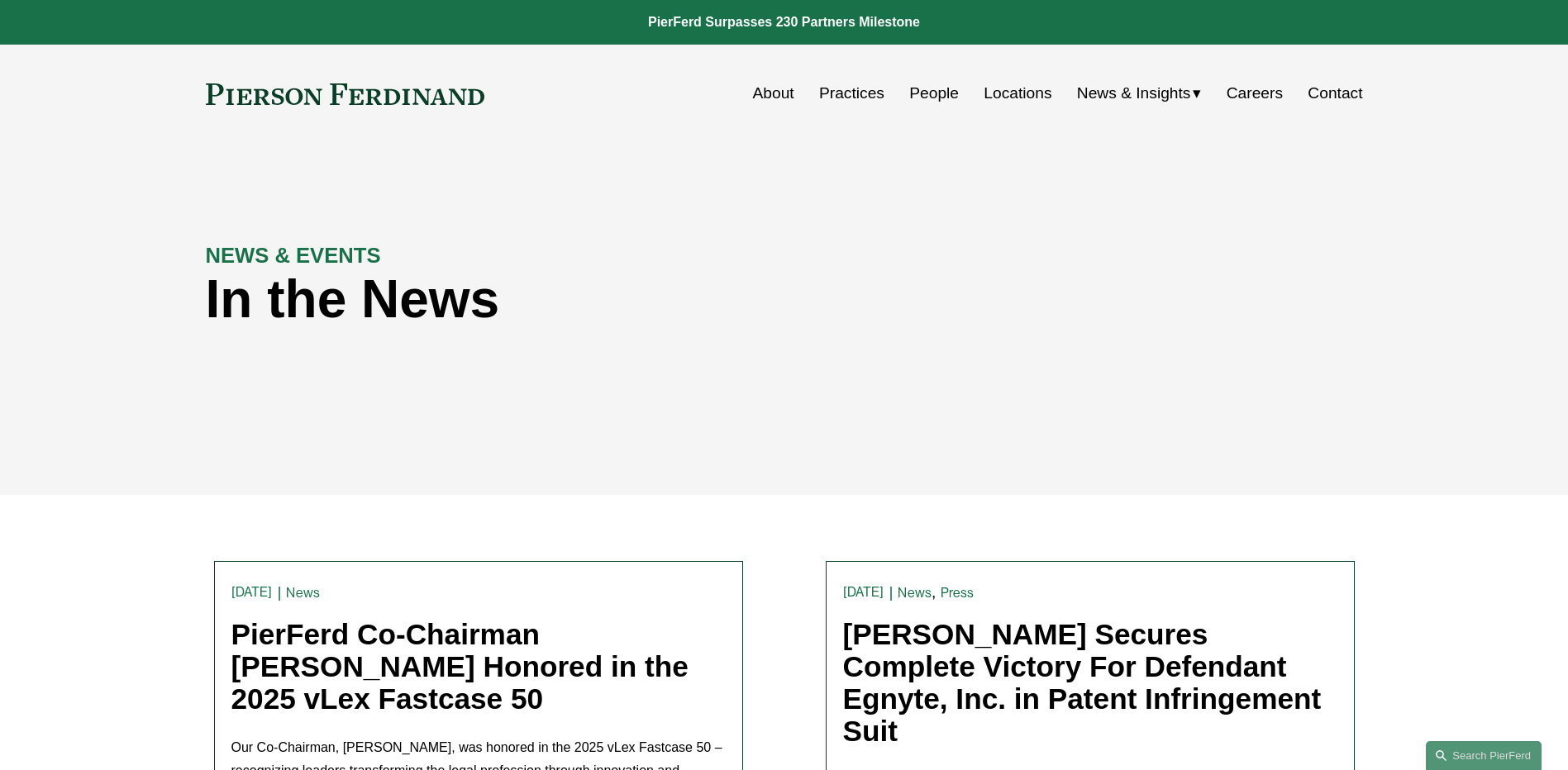
click at [915, 87] on link "People" at bounding box center [934, 93] width 50 height 31
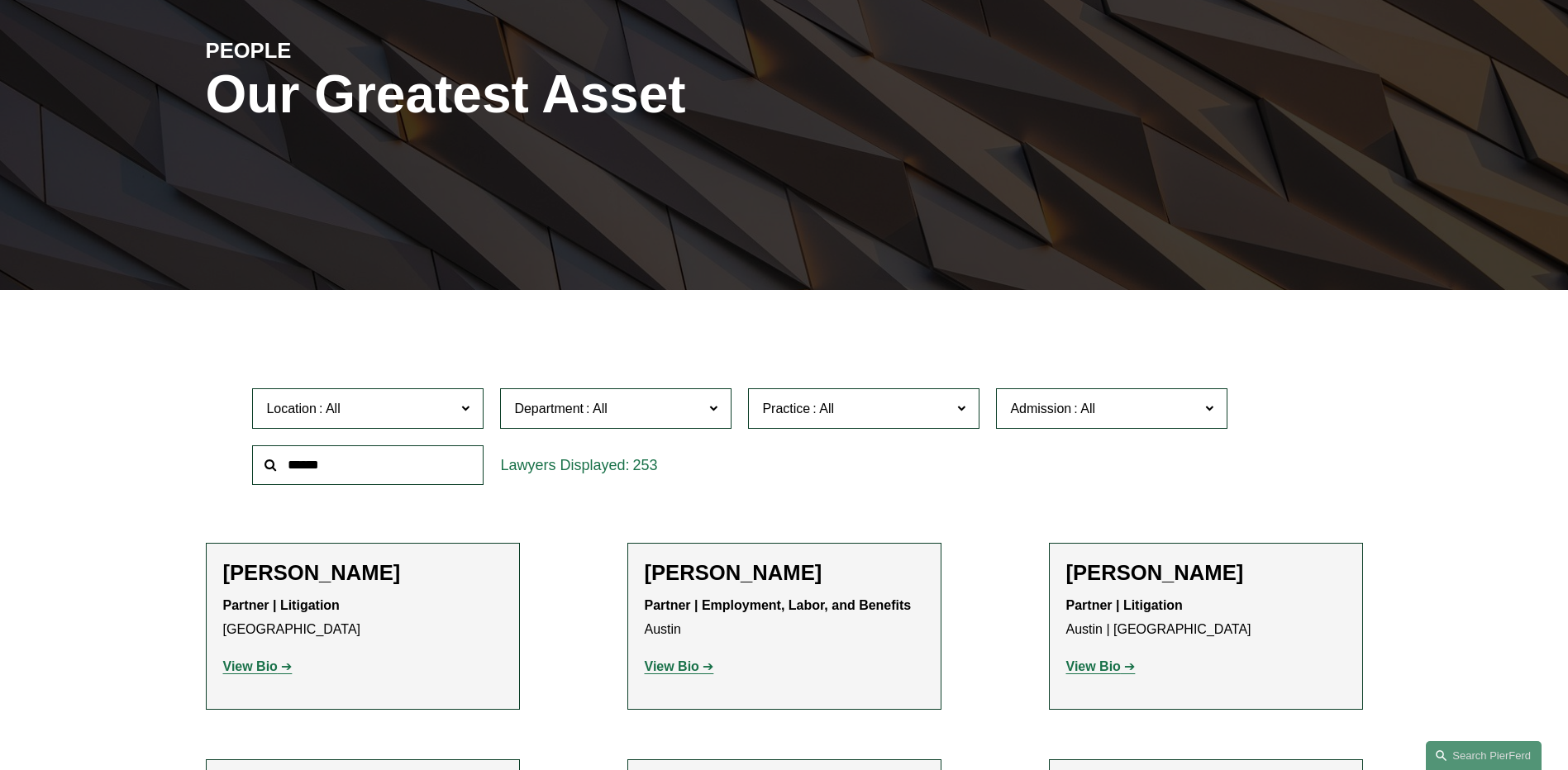
scroll to position [248, 0]
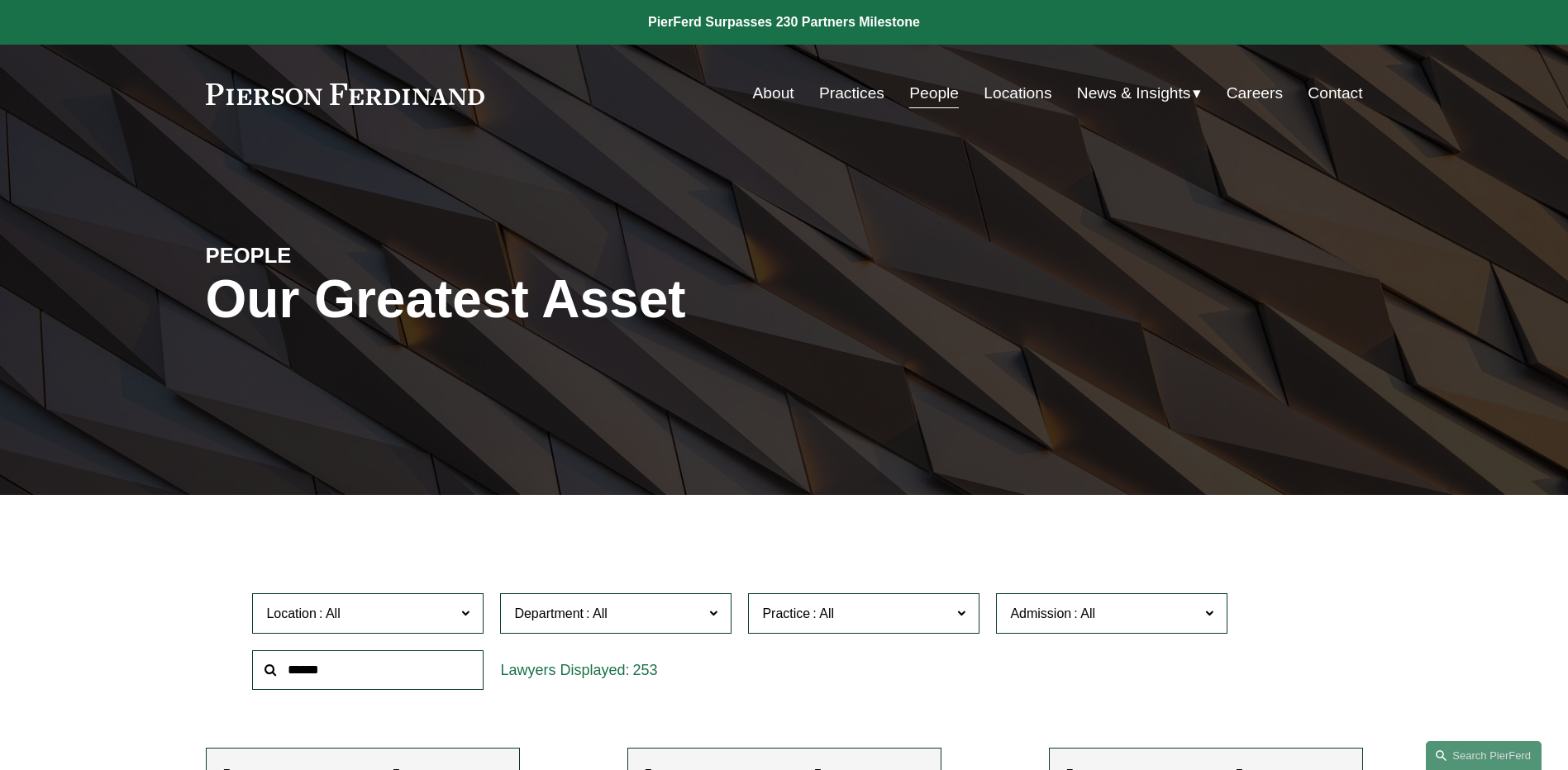
click at [922, 397] on div "PEOPLE Our Greatest Asset" at bounding box center [784, 318] width 1568 height 248
click at [913, 268] on div "PEOPLE Our Greatest Asset" at bounding box center [784, 318] width 1568 height 248
click at [1478, 756] on link "Search this site" at bounding box center [1483, 756] width 115 height 29
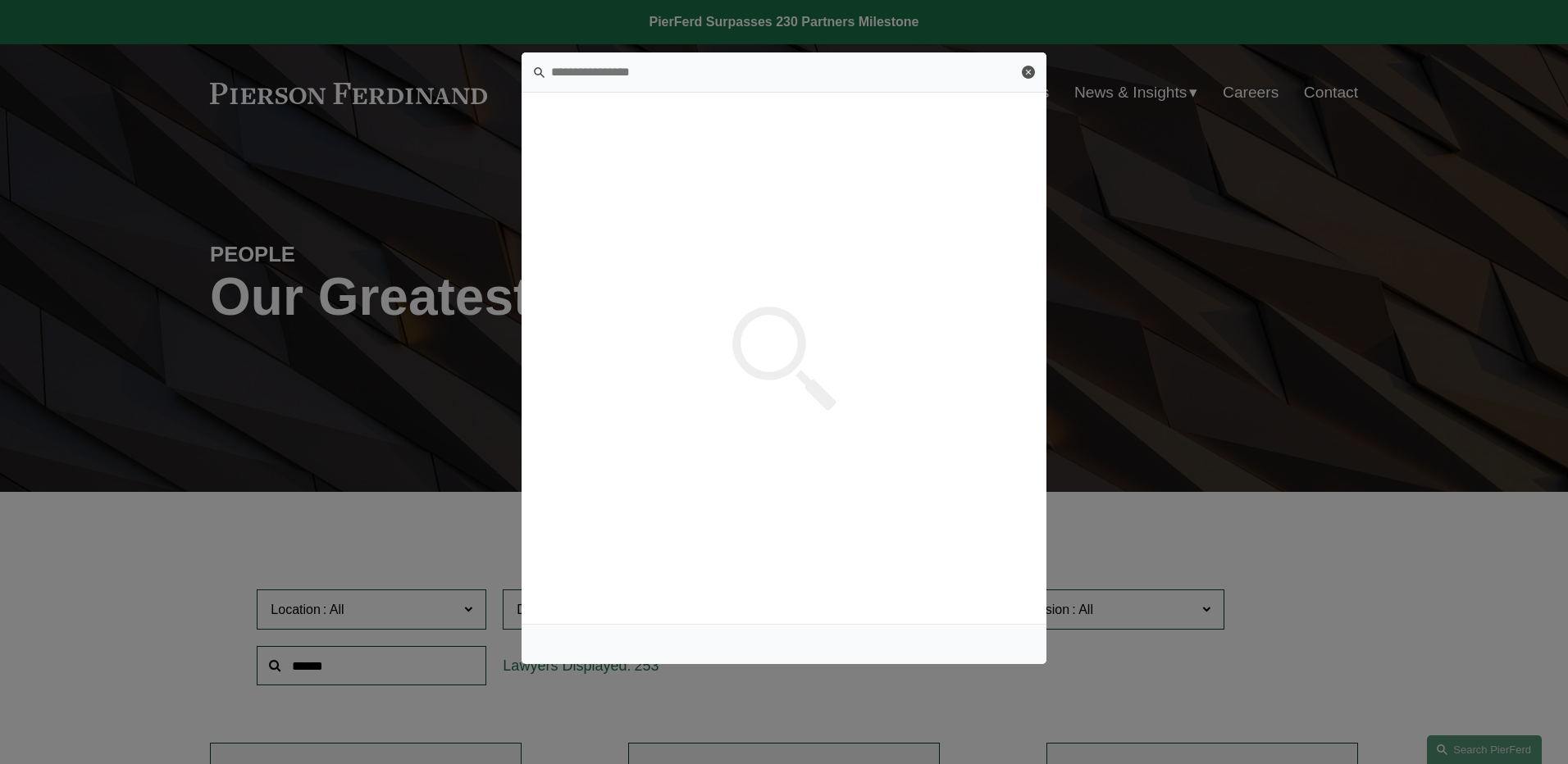
click at [1022, 77] on link "Close" at bounding box center [1028, 72] width 13 height 13
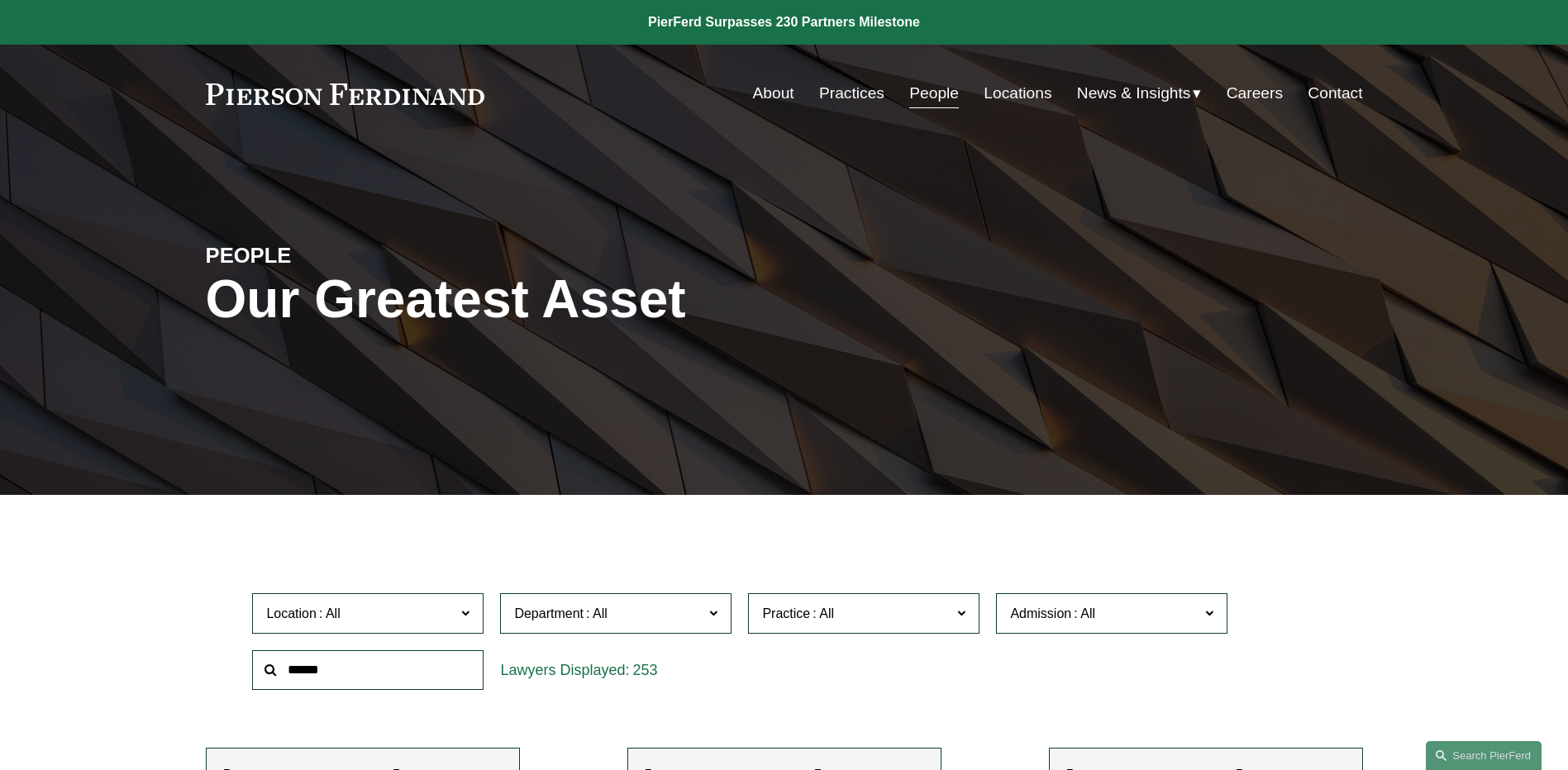
click at [1166, 383] on div "PEOPLE Our Greatest Asset" at bounding box center [784, 318] width 1568 height 248
click at [997, 460] on div "PEOPLE Our Greatest Asset" at bounding box center [784, 318] width 1568 height 352
click at [986, 238] on div "PEOPLE Our Greatest Asset" at bounding box center [784, 318] width 1568 height 248
click at [923, 336] on div "Our Greatest Asset" at bounding box center [591, 307] width 771 height 75
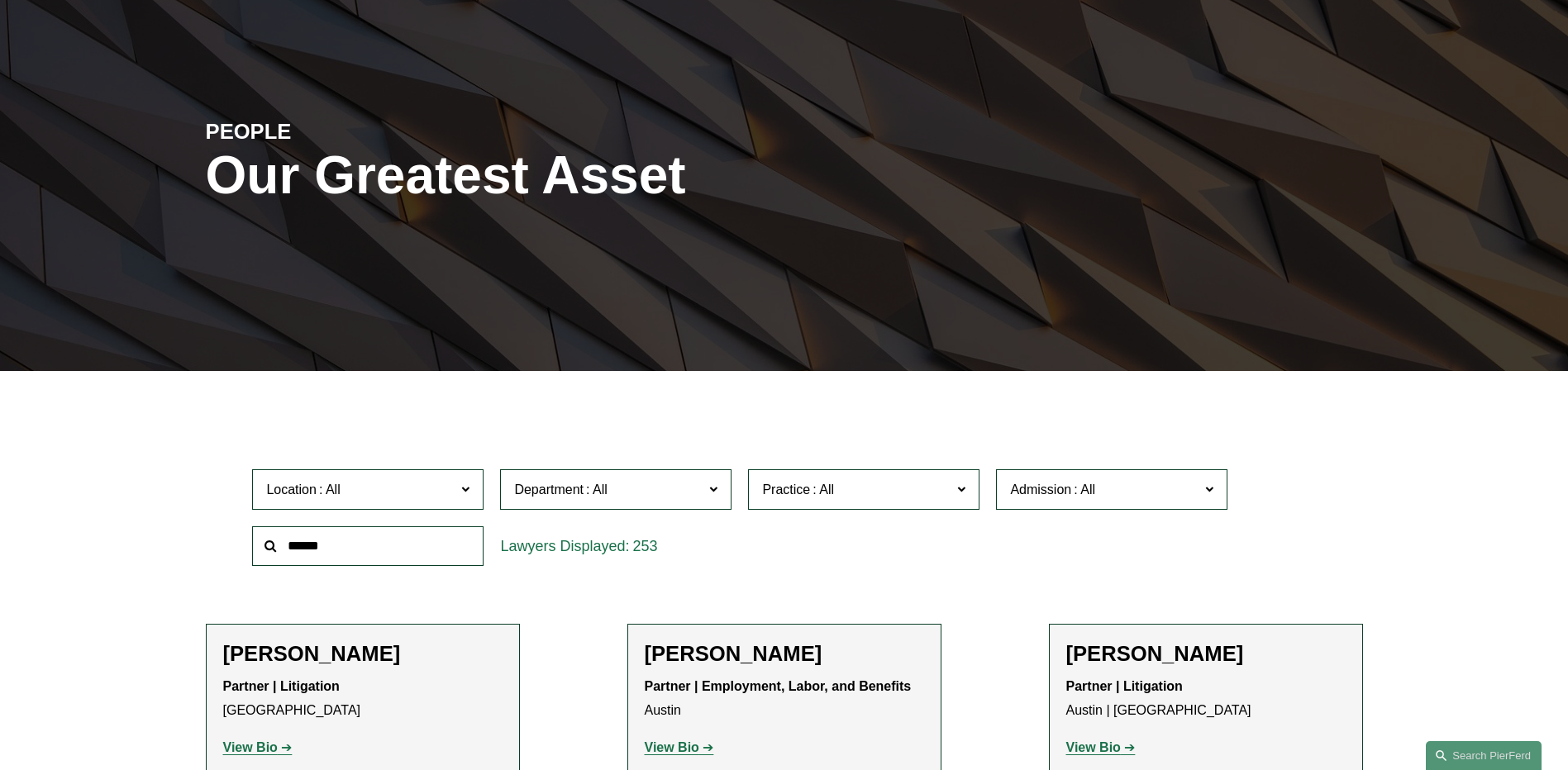
scroll to position [165, 0]
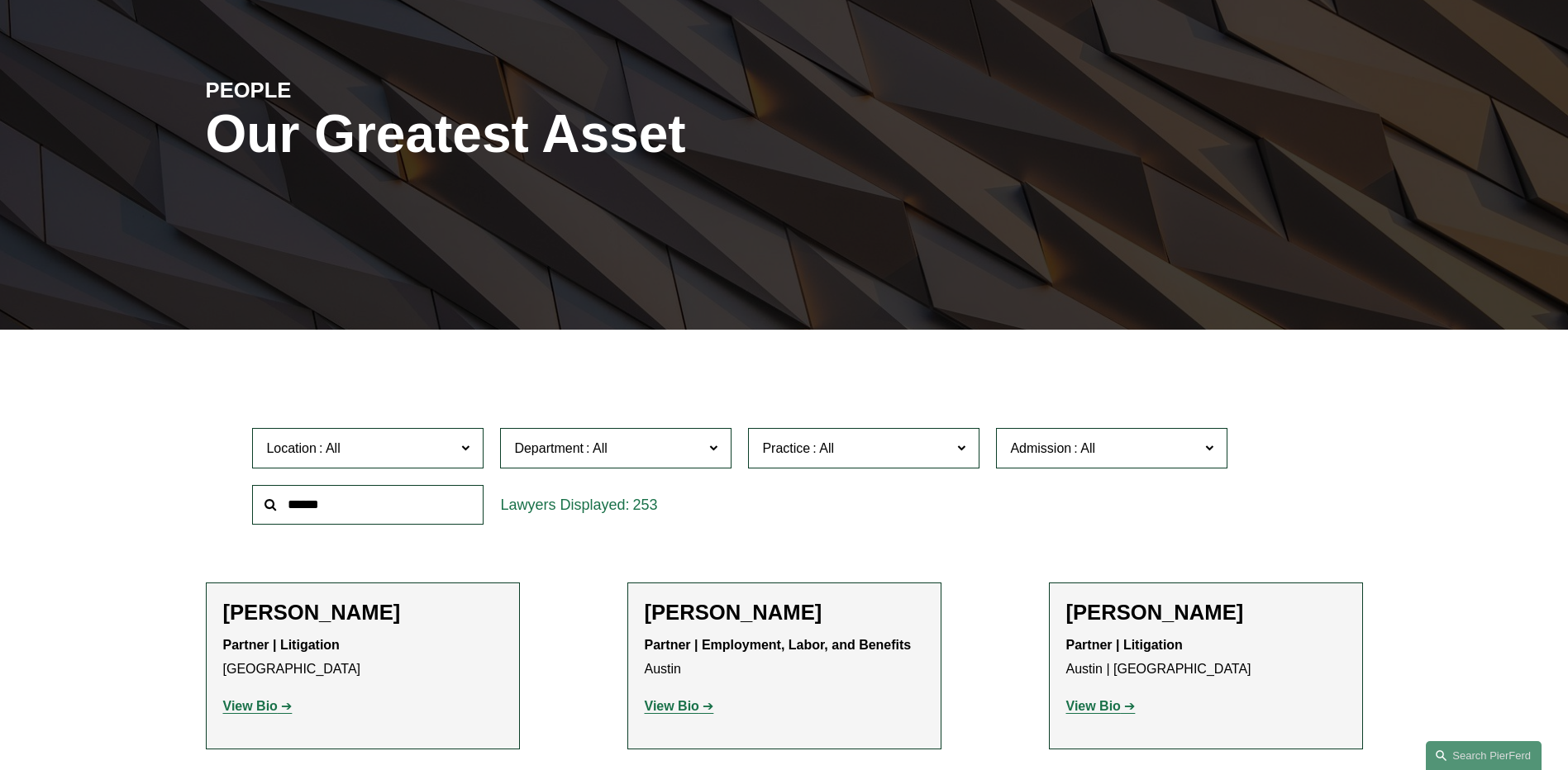
click at [1437, 249] on div "PEOPLE Our Greatest Asset" at bounding box center [784, 153] width 1568 height 248
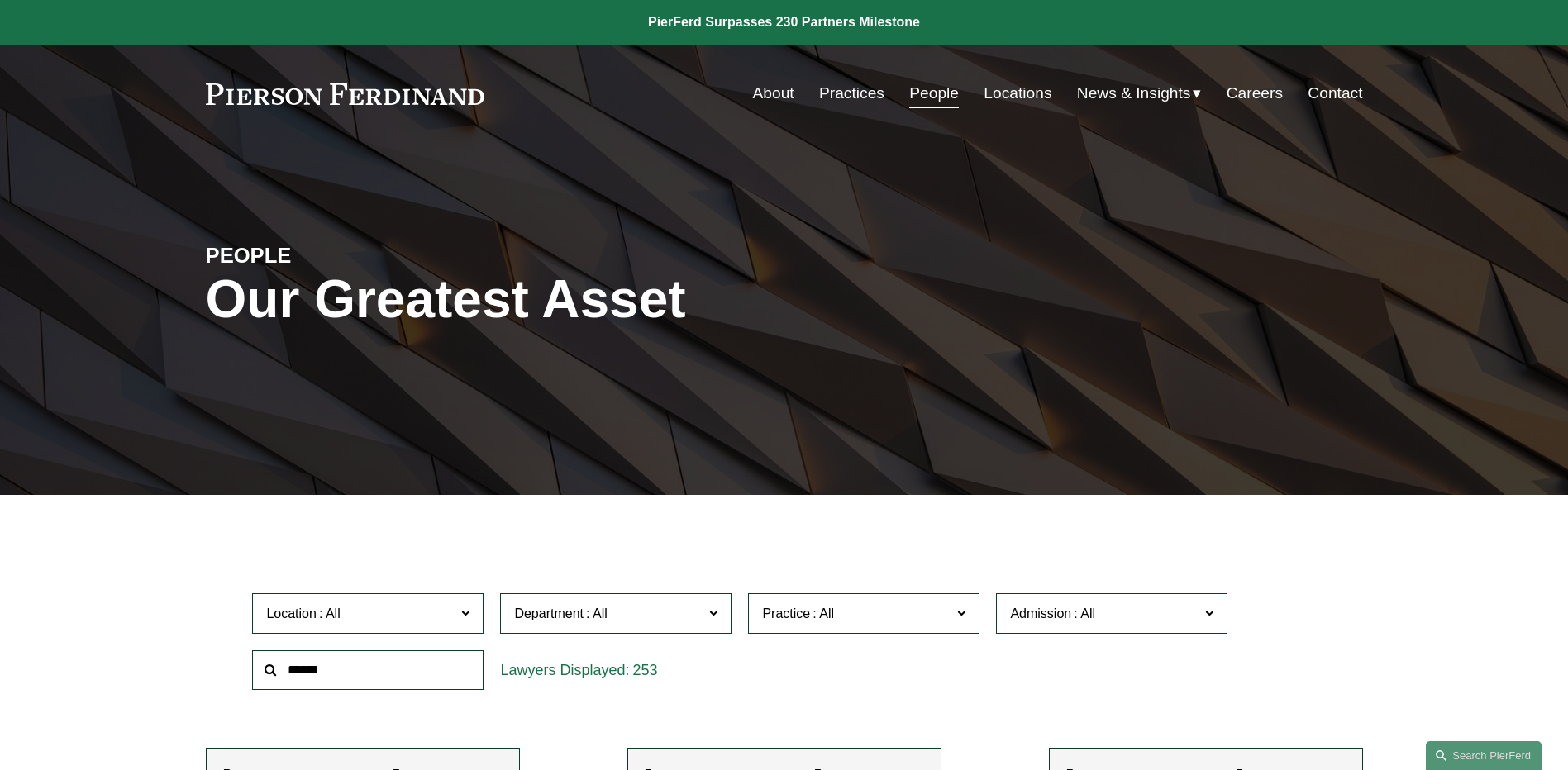
click at [1244, 465] on div "PEOPLE Our Greatest Asset" at bounding box center [784, 318] width 1568 height 352
click at [1389, 216] on div "PEOPLE Our Greatest Asset" at bounding box center [784, 318] width 1568 height 248
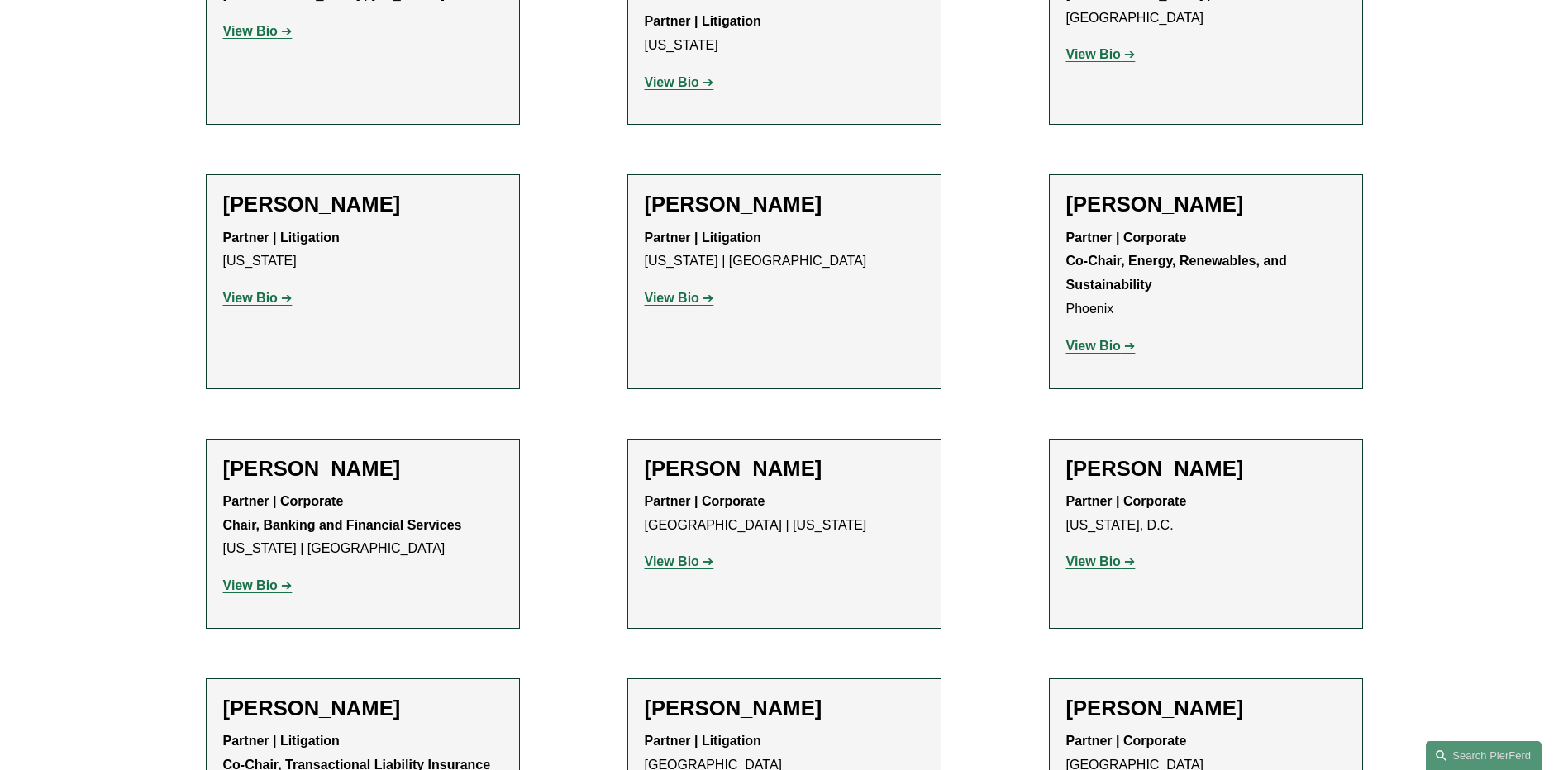
scroll to position [5125, 0]
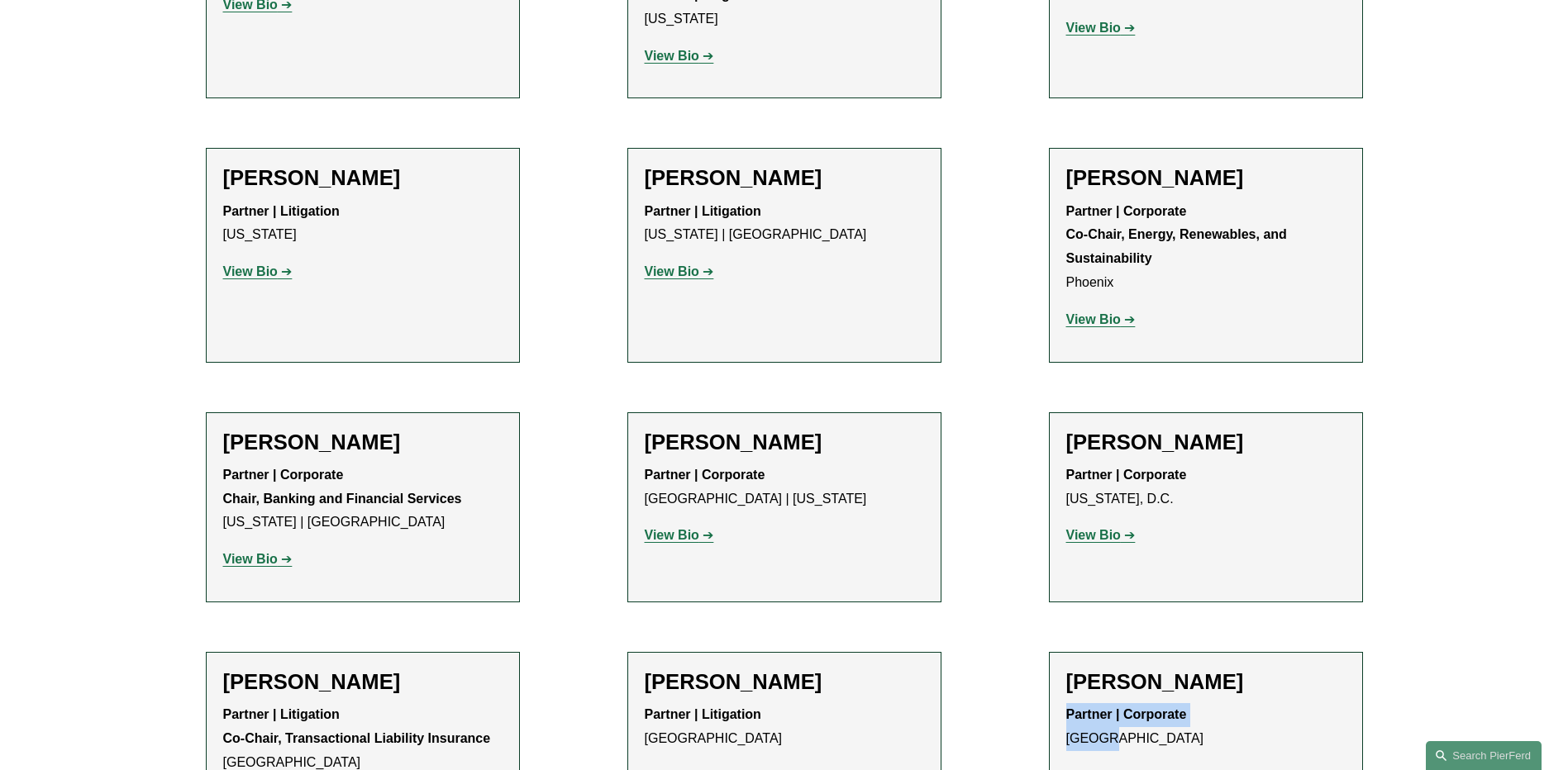
drag, startPoint x: 1531, startPoint y: 504, endPoint x: 1514, endPoint y: 515, distance: 20.2
drag, startPoint x: 1514, startPoint y: 515, endPoint x: 1475, endPoint y: 533, distance: 43.0
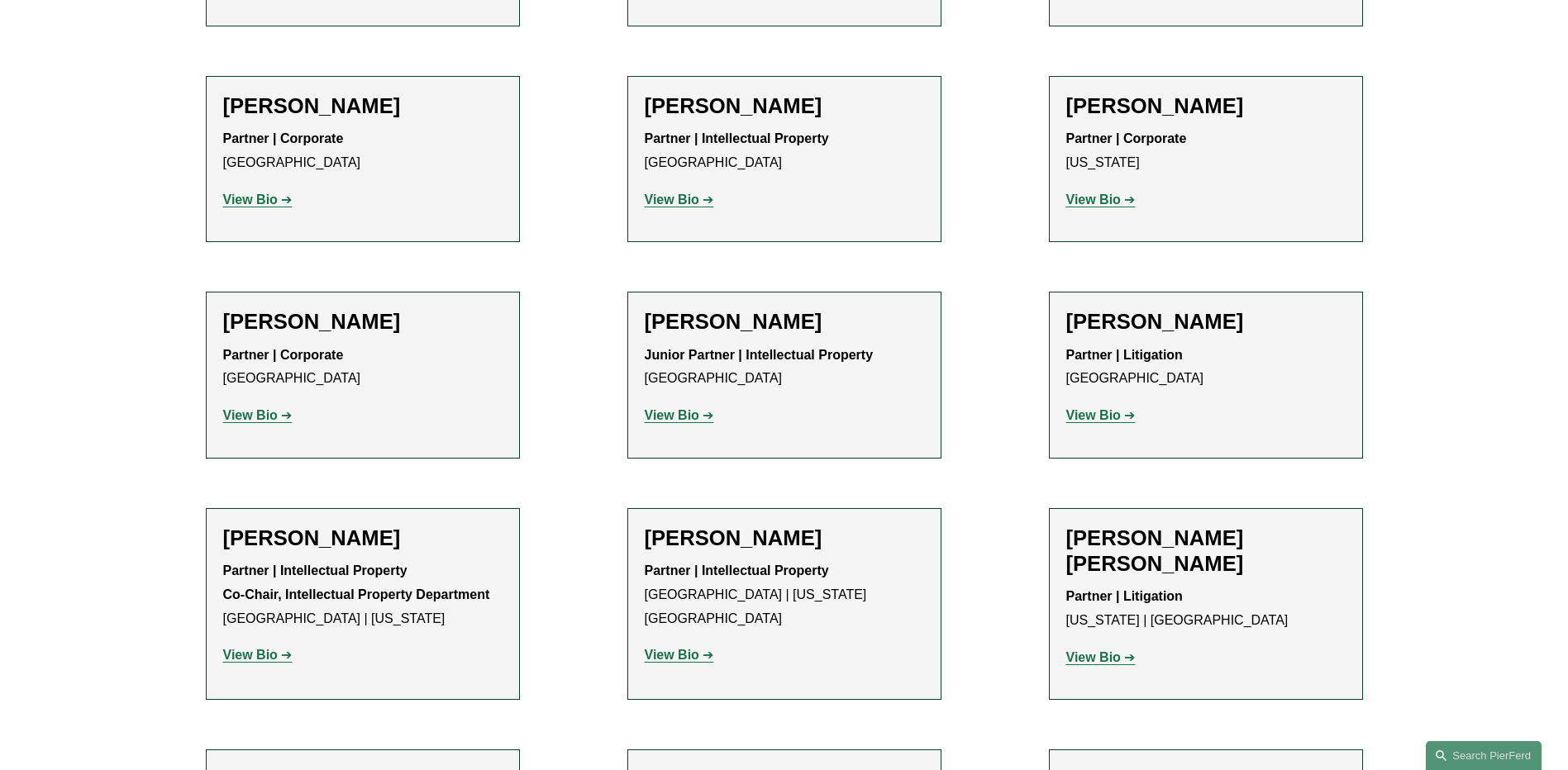
scroll to position [10085, 0]
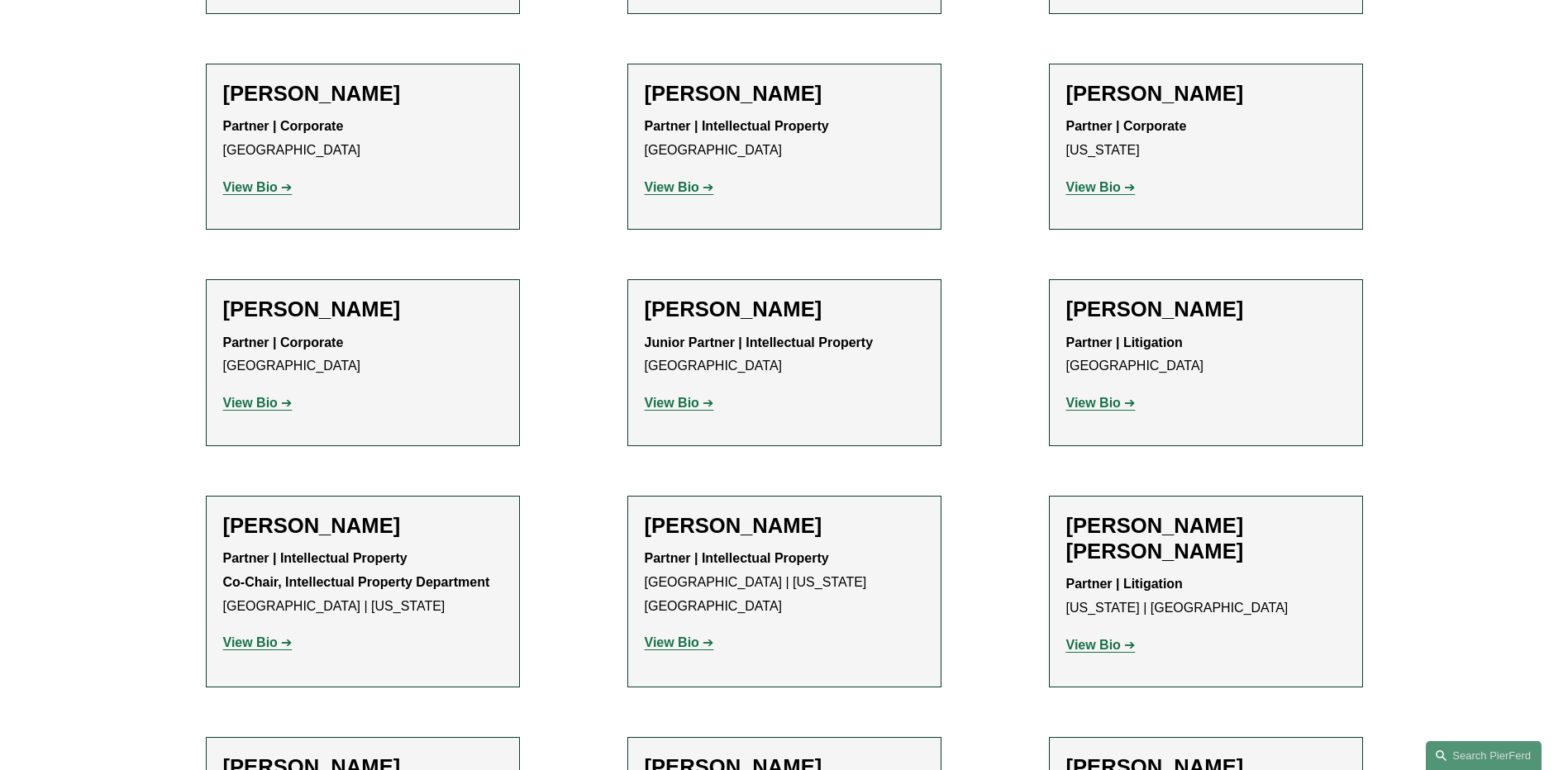
click at [990, 495] on ul "Filter Location All [GEOGRAPHIC_DATA] [GEOGRAPHIC_DATA] [GEOGRAPHIC_DATA] [GEOG…" at bounding box center [784, 711] width 1251 height 20519
click at [966, 295] on ul "Filter Location All [GEOGRAPHIC_DATA] [GEOGRAPHIC_DATA] [GEOGRAPHIC_DATA] [GEOG…" at bounding box center [784, 711] width 1251 height 20519
click at [974, 301] on ul "Filter Location All [GEOGRAPHIC_DATA] [GEOGRAPHIC_DATA] [GEOGRAPHIC_DATA] [GEOG…" at bounding box center [784, 711] width 1251 height 20519
click at [968, 327] on ul "Filter Location All [GEOGRAPHIC_DATA] [GEOGRAPHIC_DATA] [GEOGRAPHIC_DATA] [GEOG…" at bounding box center [784, 711] width 1251 height 20519
click at [625, 273] on ul "Filter Location All [GEOGRAPHIC_DATA] [GEOGRAPHIC_DATA] [GEOGRAPHIC_DATA] [GEOG…" at bounding box center [784, 711] width 1251 height 20519
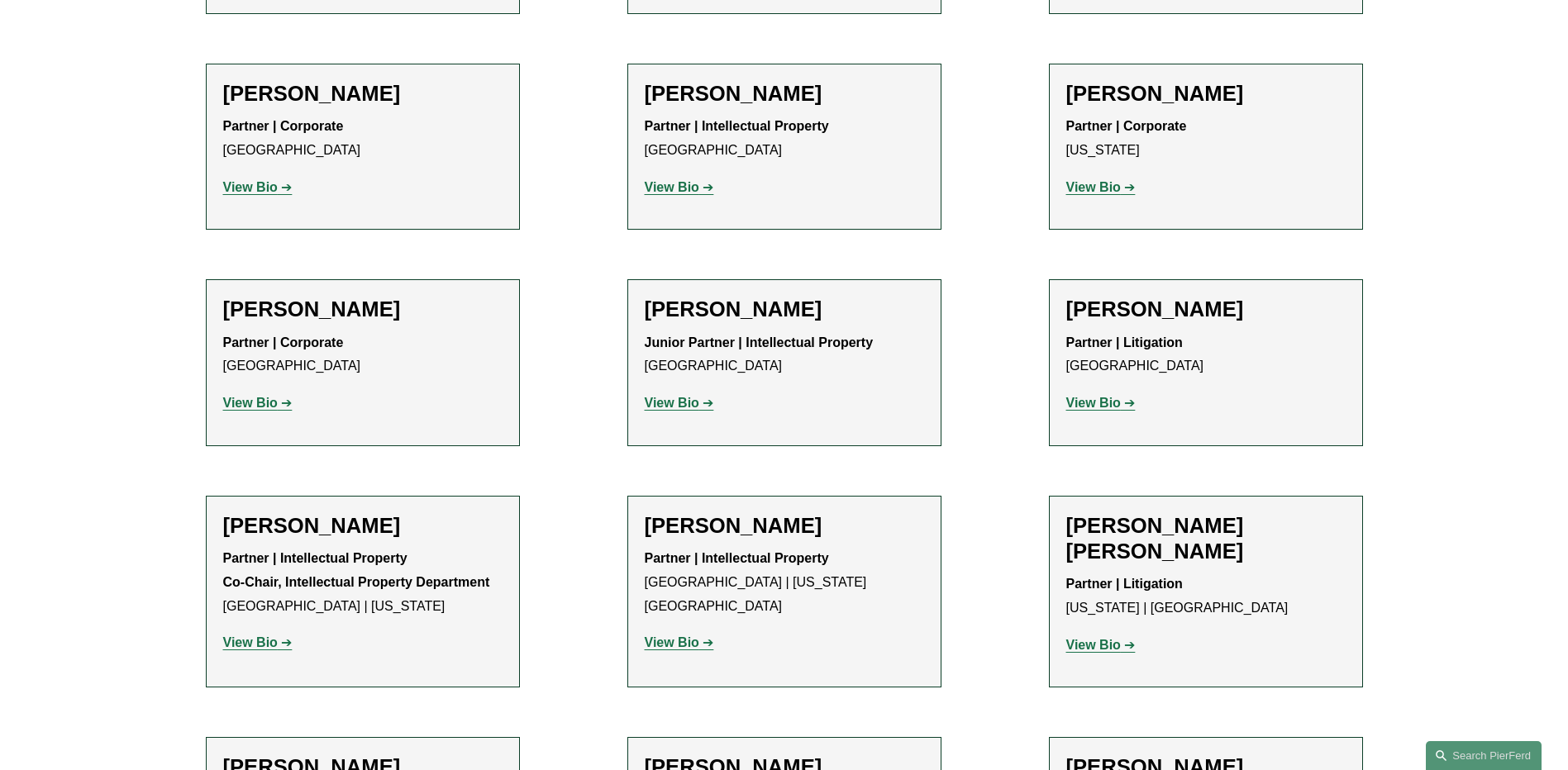
click at [1541, 265] on div "Filter Location All [GEOGRAPHIC_DATA] [GEOGRAPHIC_DATA] [GEOGRAPHIC_DATA] [GEOG…" at bounding box center [784, 726] width 1568 height 20582
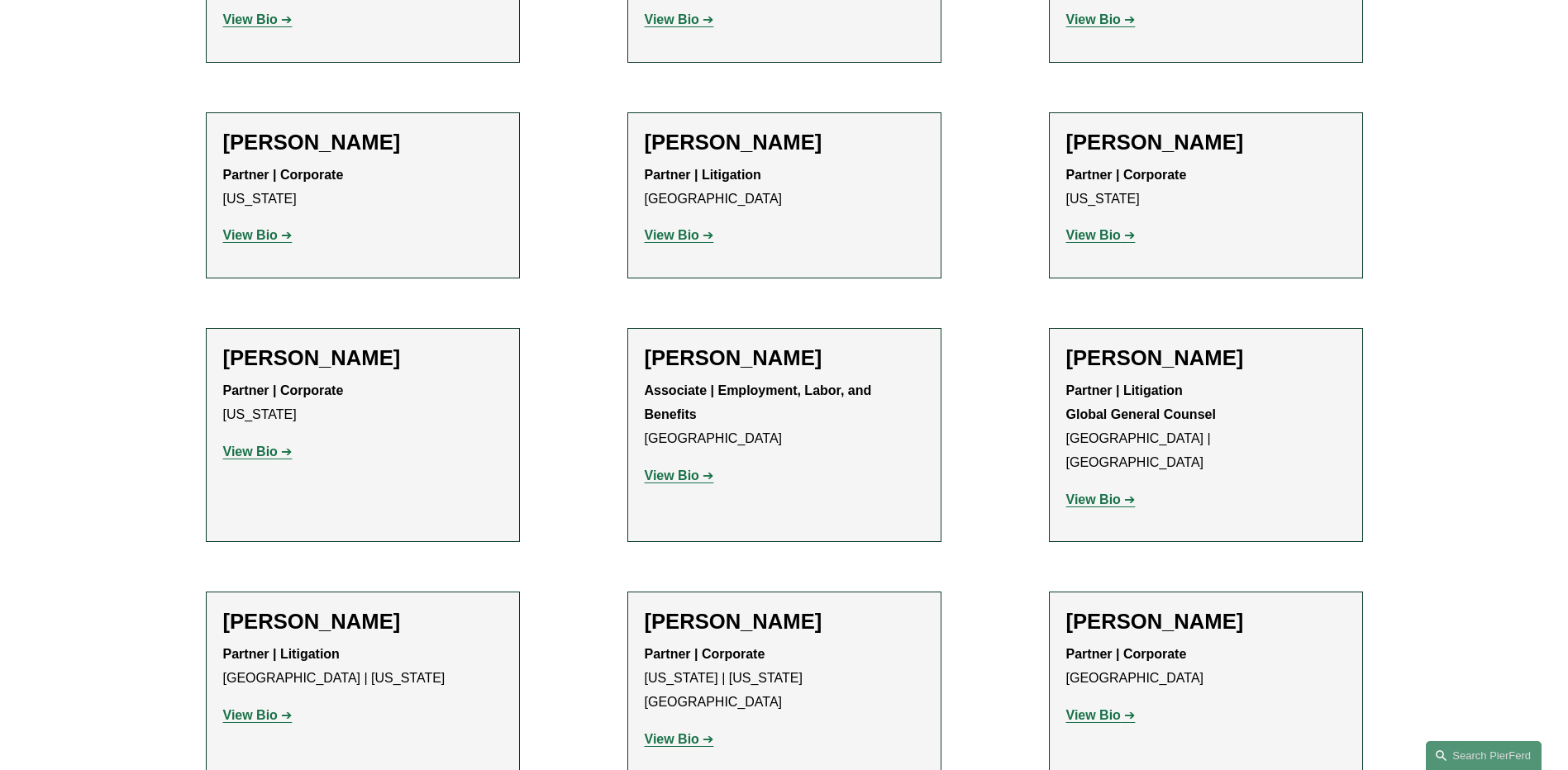
scroll to position [6778, 0]
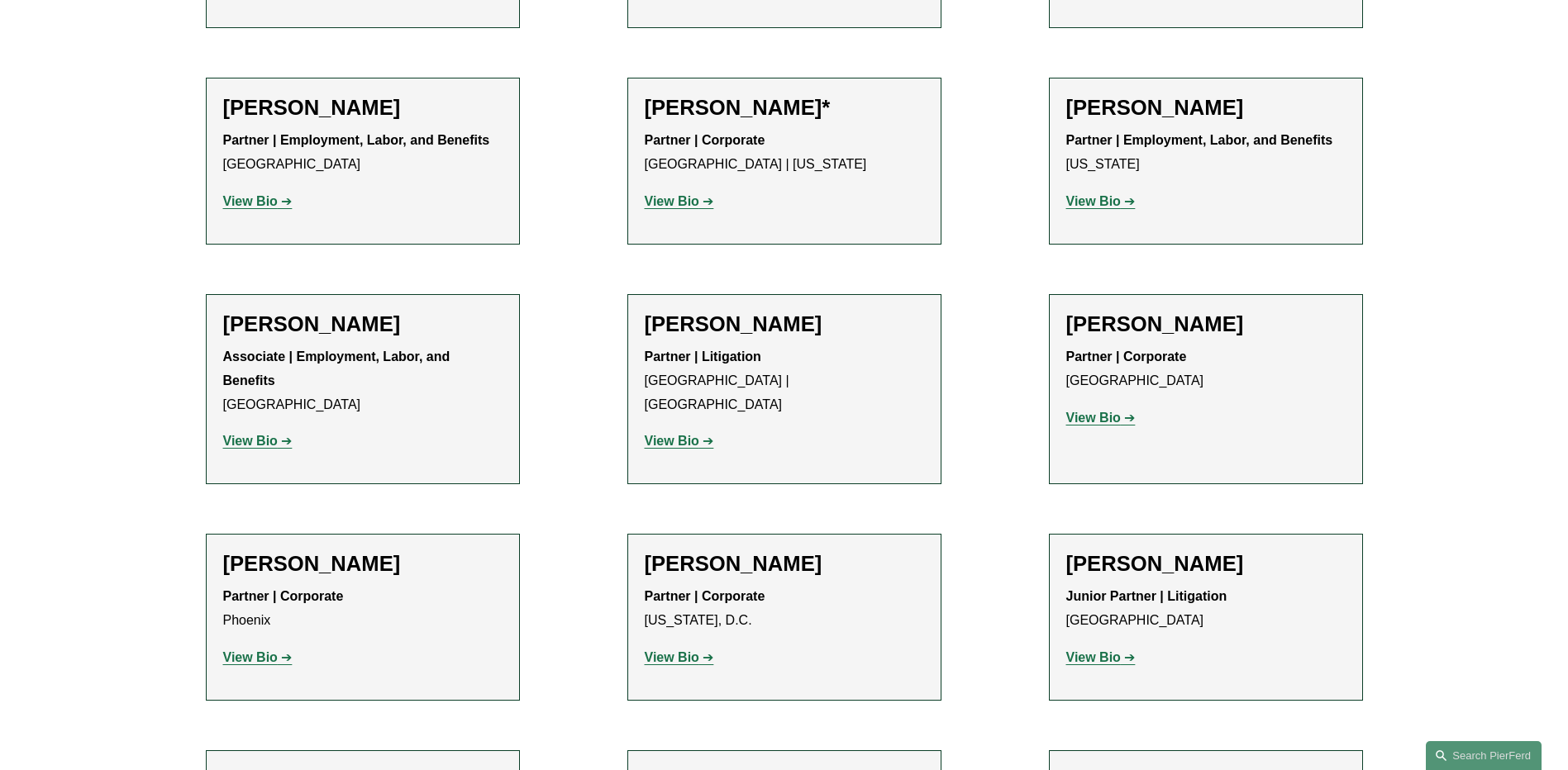
click at [1197, 585] on p "Junior Partner | Litigation [GEOGRAPHIC_DATA]" at bounding box center [1205, 609] width 279 height 48
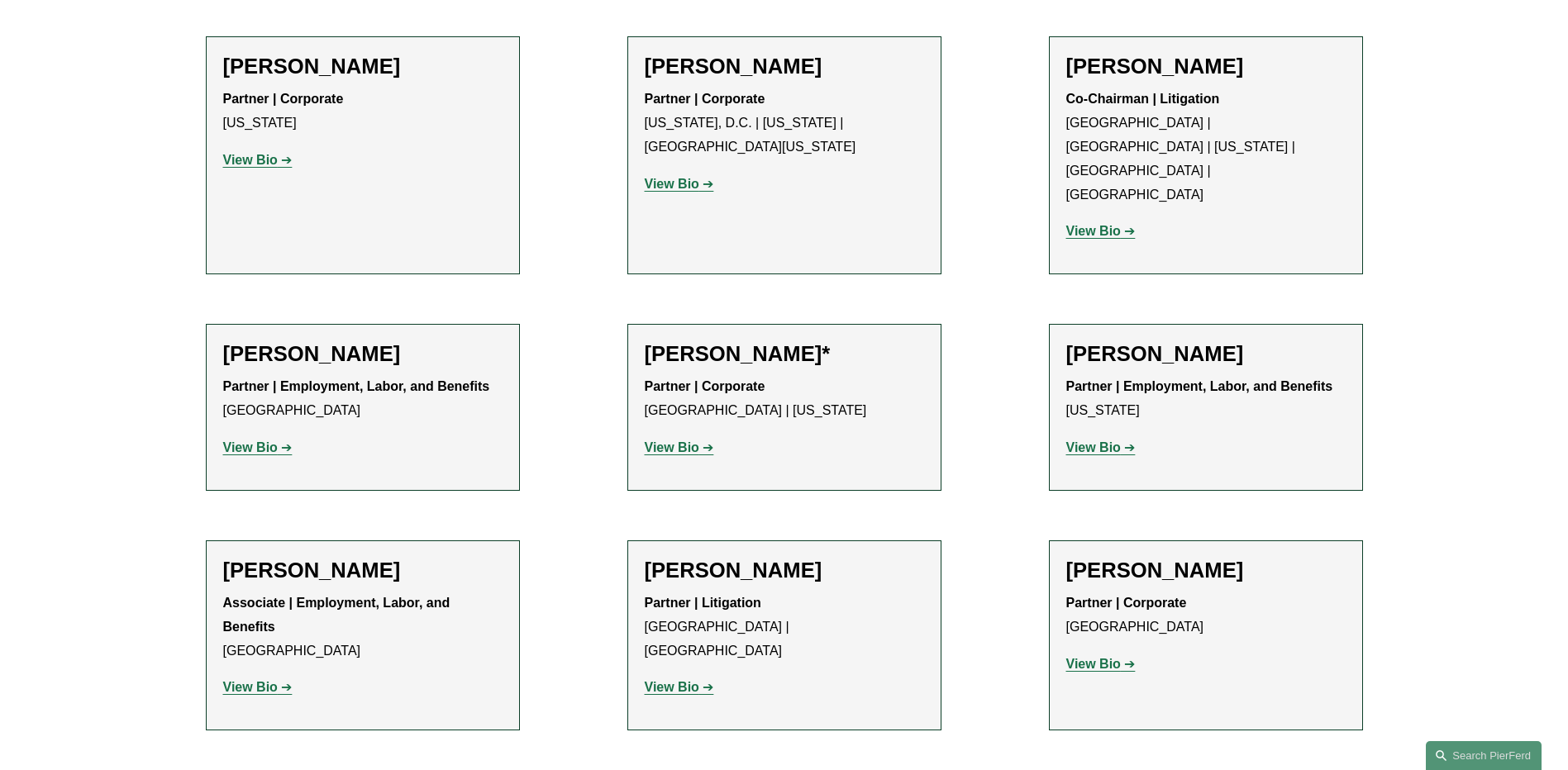
scroll to position [6530, 0]
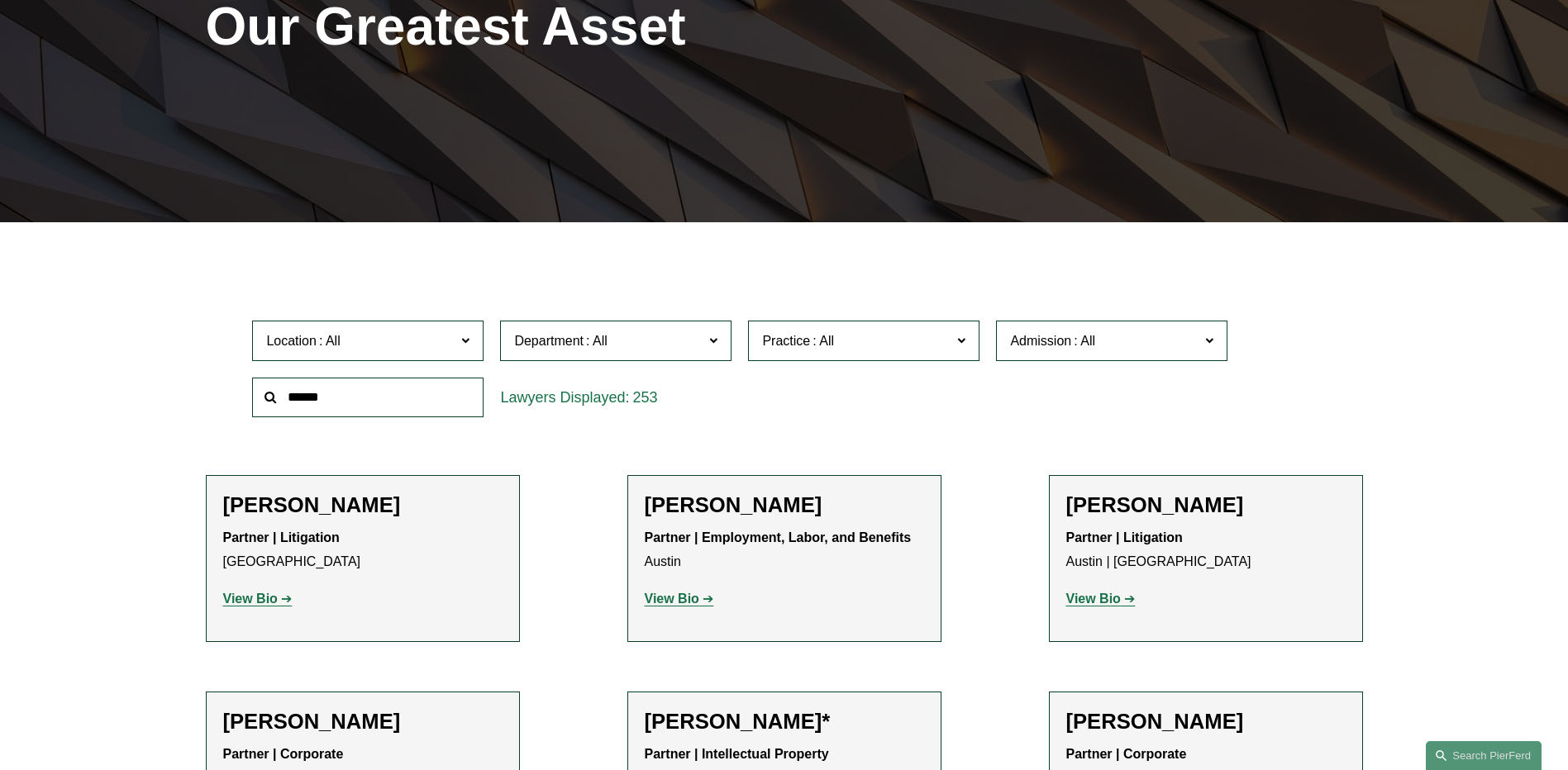
scroll to position [0, 0]
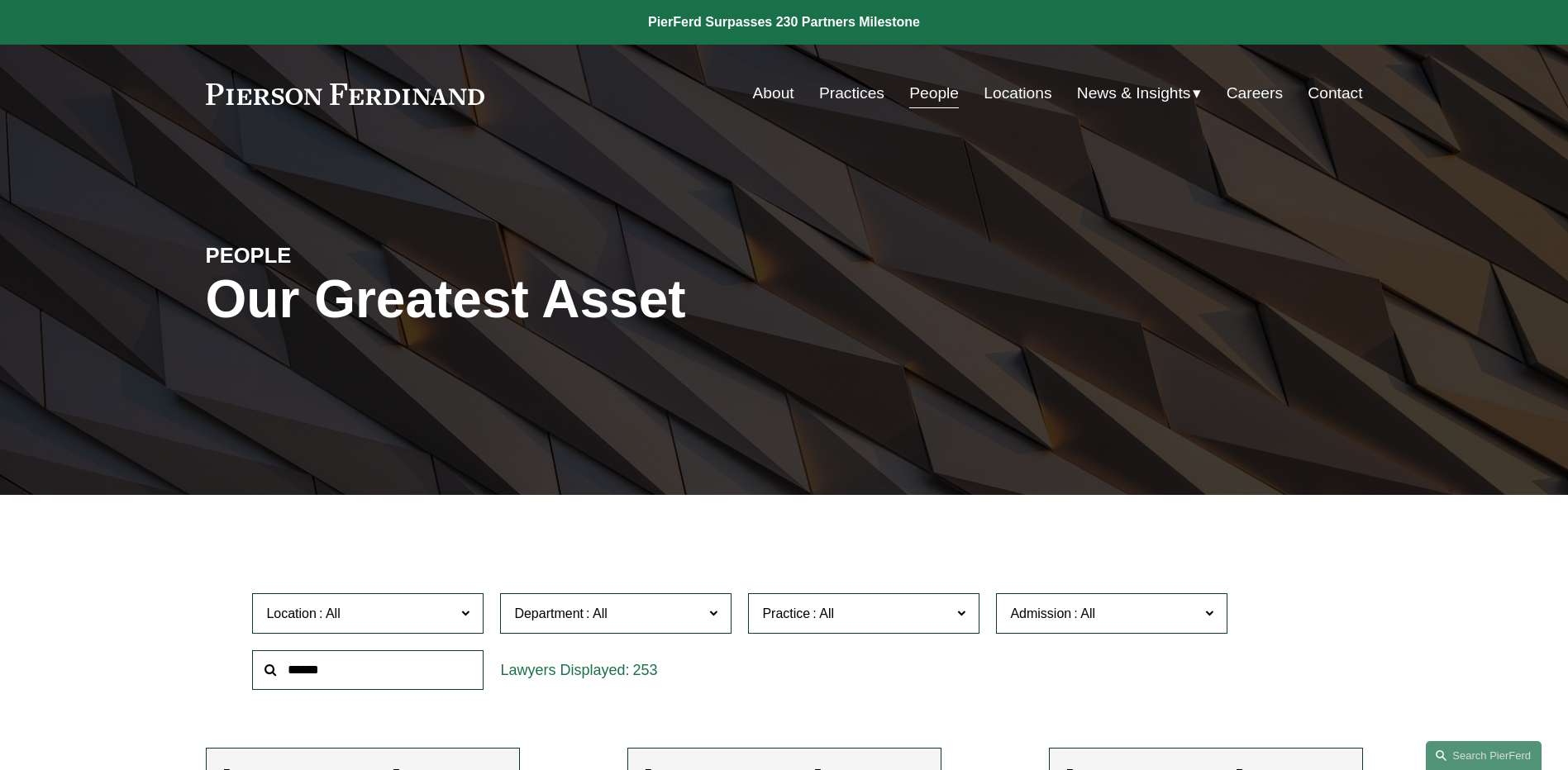
click at [973, 201] on div "PEOPLE Our Greatest Asset" at bounding box center [784, 318] width 1568 height 248
